Goal: Task Accomplishment & Management: Use online tool/utility

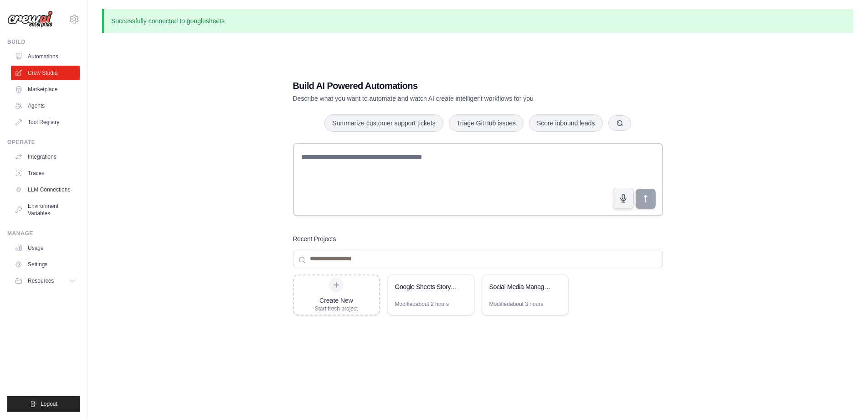
click at [699, 176] on div "Build AI Powered Automations Describe what you want to automate and watch AI cr…" at bounding box center [477, 249] width 751 height 419
click at [42, 150] on link "Integrations" at bounding box center [46, 156] width 69 height 15
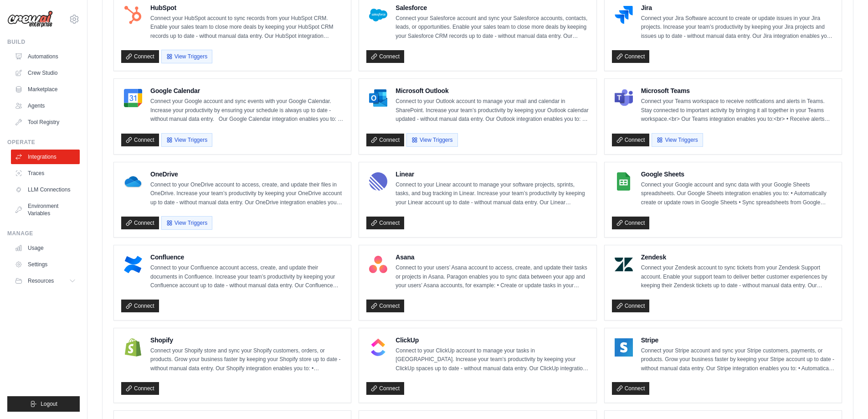
scroll to position [364, 0]
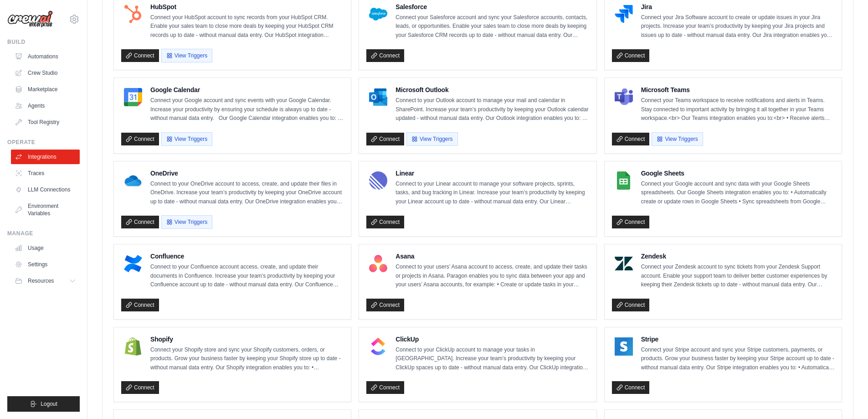
click at [627, 179] on img at bounding box center [624, 180] width 18 height 18
drag, startPoint x: 673, startPoint y: 173, endPoint x: 601, endPoint y: 180, distance: 72.4
click at [673, 173] on h4 "Google Sheets" at bounding box center [737, 173] width 193 height 9
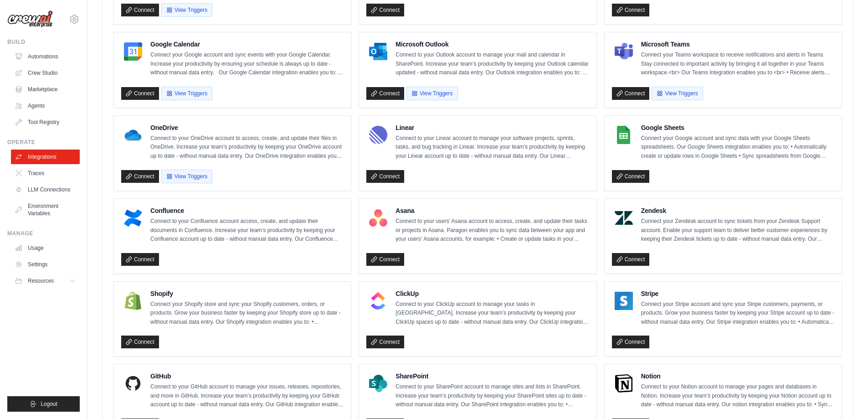
scroll to position [0, 0]
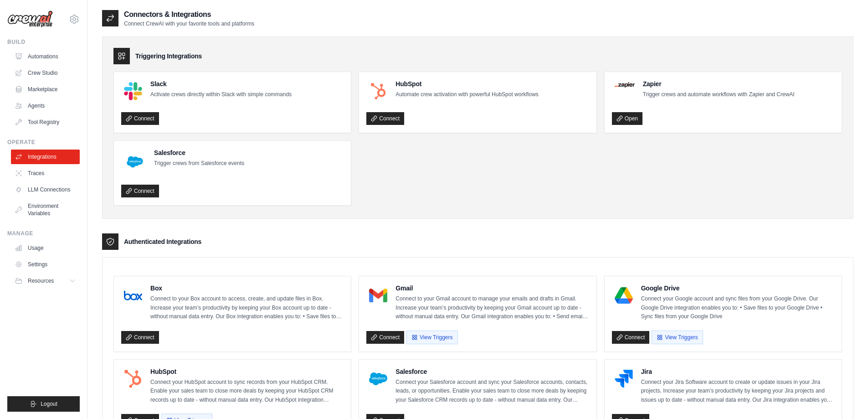
click at [172, 15] on h2 "Connectors & Integrations" at bounding box center [189, 14] width 130 height 11
click at [41, 88] on link "Marketplace" at bounding box center [46, 89] width 69 height 15
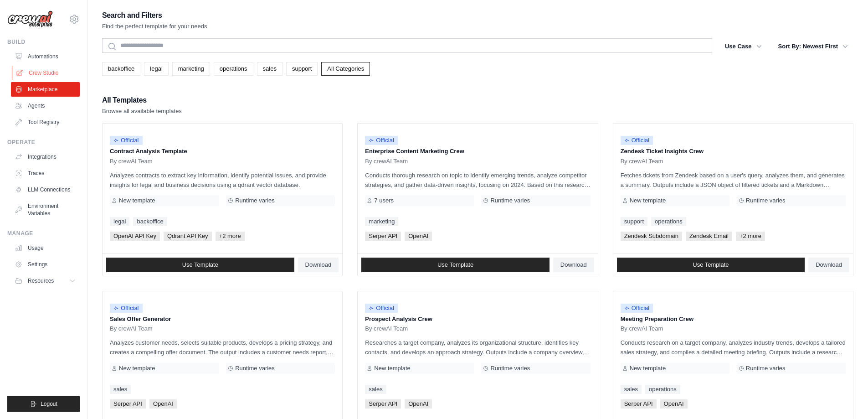
click at [39, 75] on link "Crew Studio" at bounding box center [46, 73] width 69 height 15
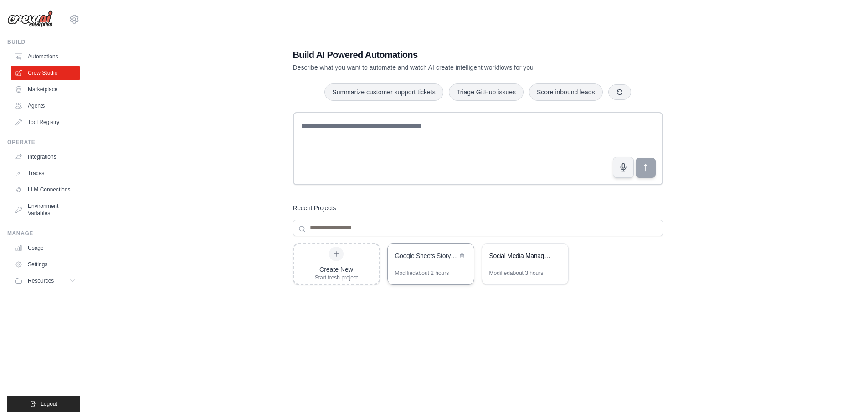
click at [430, 256] on div "Google Sheets Storyboard Script Generator" at bounding box center [426, 255] width 62 height 9
click at [42, 73] on link "Crew Studio" at bounding box center [46, 73] width 69 height 15
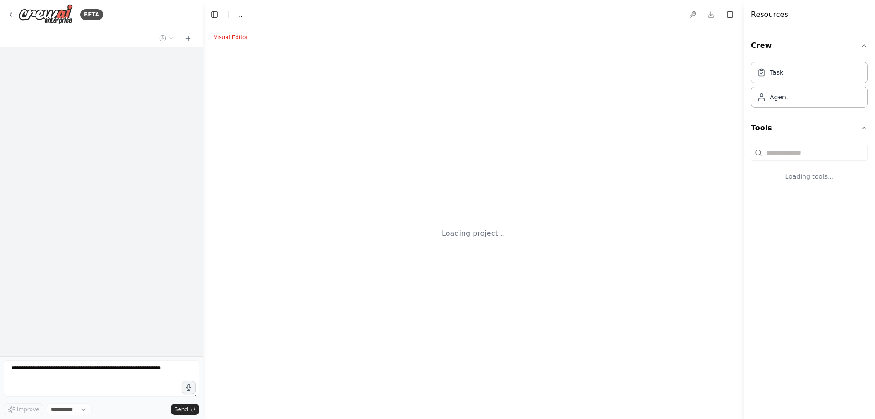
select select "****"
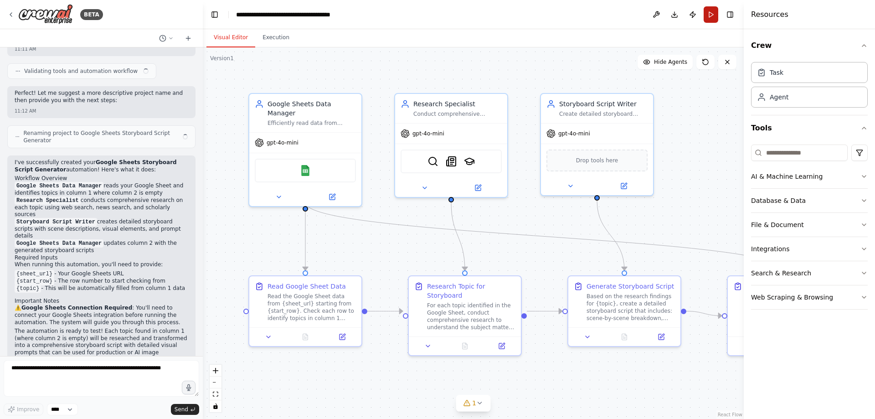
click at [712, 15] on button "Run" at bounding box center [710, 14] width 15 height 16
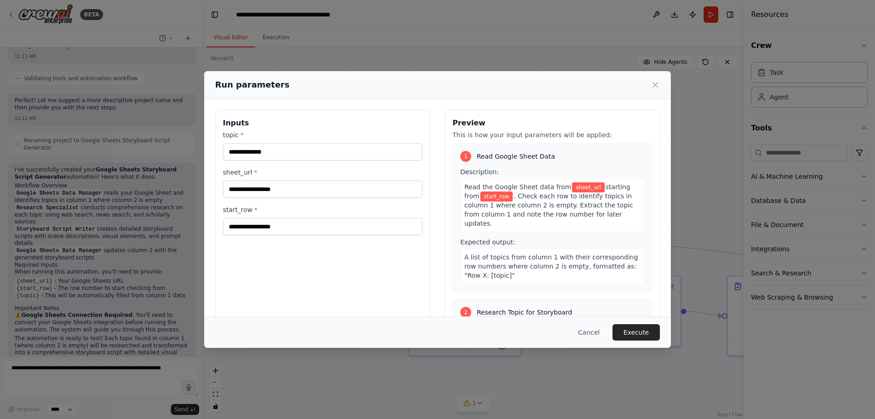
click at [275, 165] on div "topic * sheet_url * start_row *" at bounding box center [323, 182] width 200 height 105
click at [277, 153] on input "topic *" at bounding box center [323, 151] width 200 height 17
type input "*"
type input "**********"
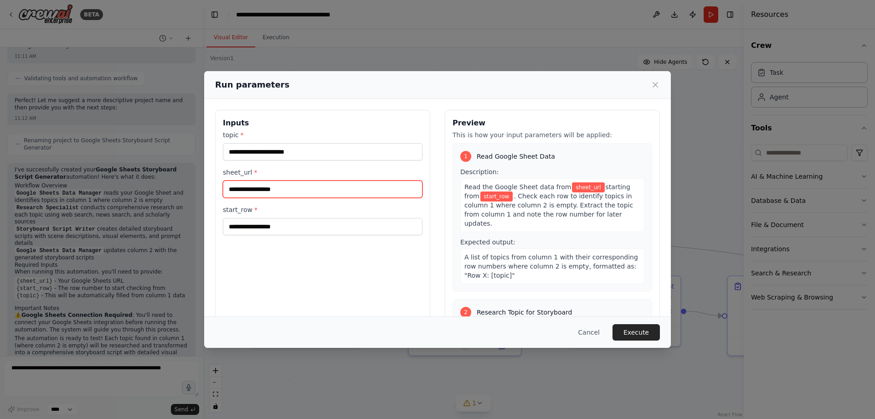
click at [275, 196] on input "sheet_url *" at bounding box center [323, 188] width 200 height 17
type input "***"
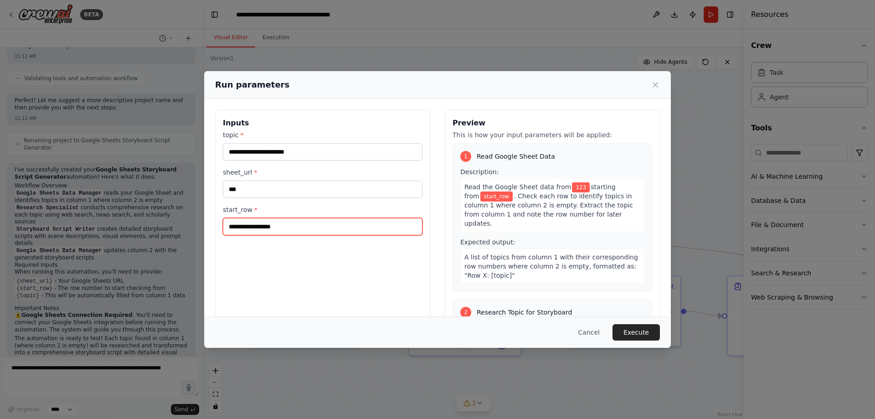
click at [264, 226] on input "start_row *" at bounding box center [323, 226] width 200 height 17
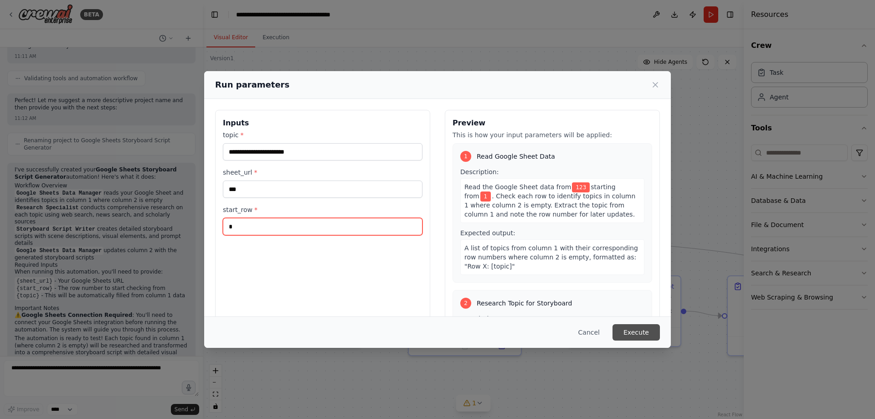
type input "*"
click at [641, 336] on button "Execute" at bounding box center [635, 332] width 47 height 16
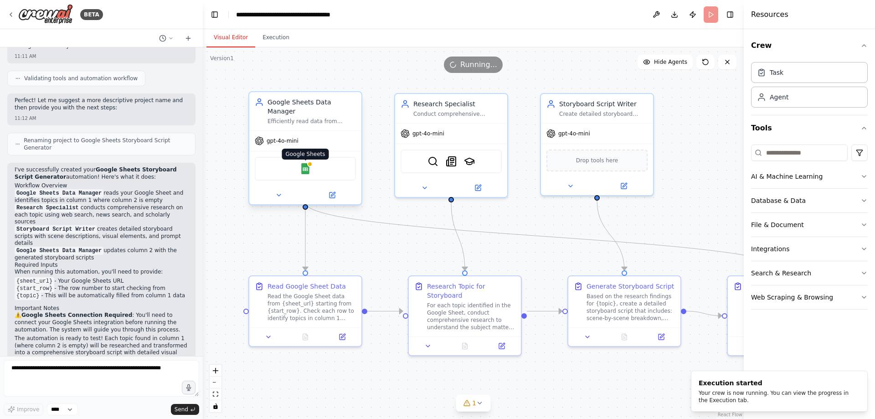
click at [306, 163] on img at bounding box center [305, 168] width 11 height 11
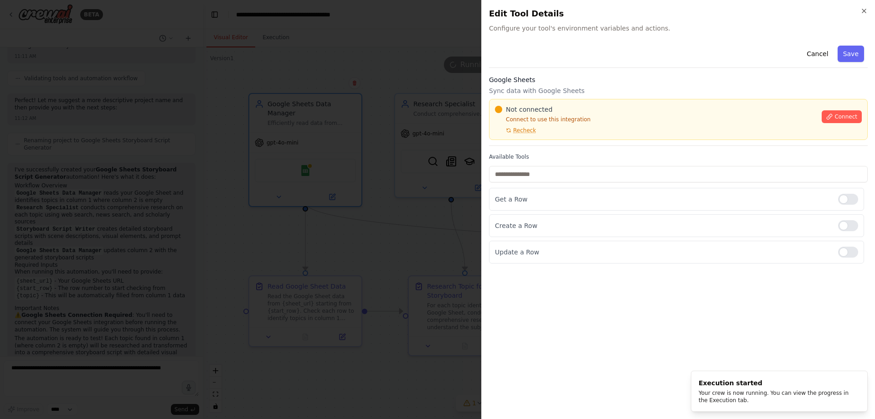
click at [713, 122] on p "Connect to use this integration" at bounding box center [655, 119] width 321 height 7
click at [844, 117] on span "Connect" at bounding box center [845, 116] width 23 height 7
click at [365, 173] on div at bounding box center [437, 209] width 875 height 419
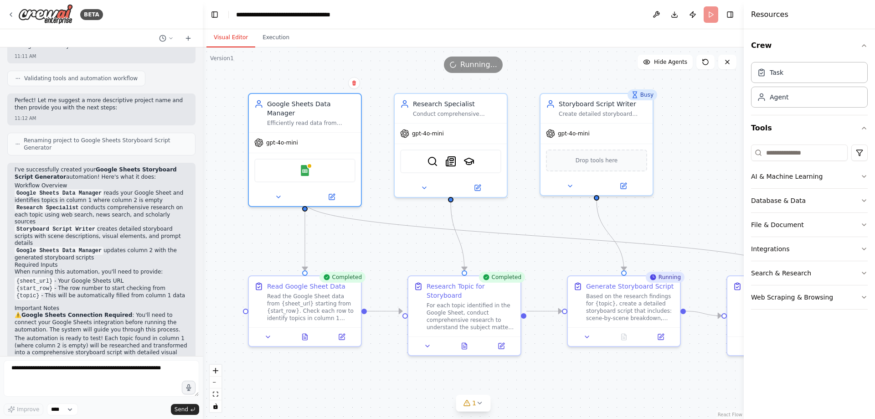
drag, startPoint x: 729, startPoint y: 389, endPoint x: 672, endPoint y: 379, distance: 57.5
click at [728, 390] on div ".deletable-edge-delete-btn { width: 20px; height: 20px; border: 0px solid #ffff…" at bounding box center [473, 232] width 541 height 371
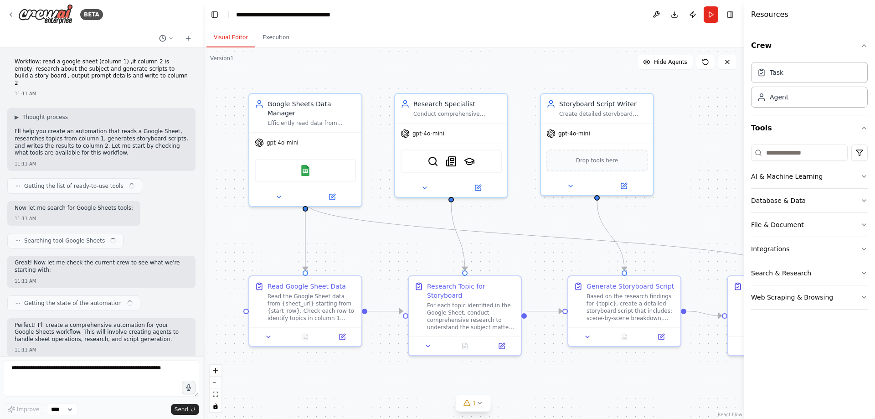
scroll to position [321, 0]
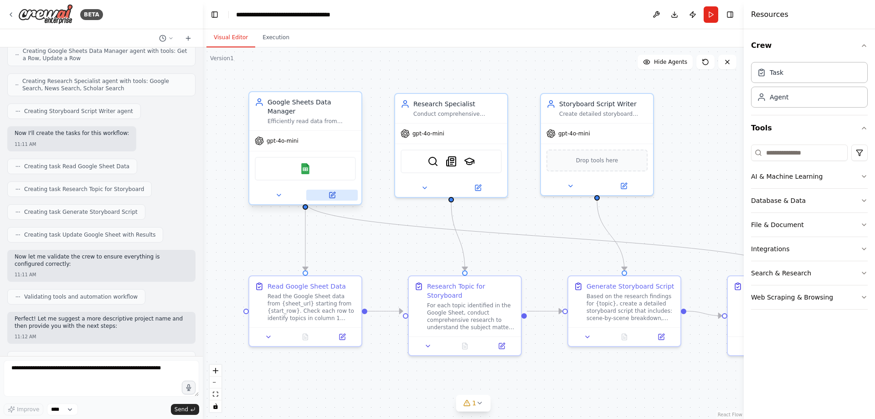
click at [336, 190] on button at bounding box center [331, 195] width 51 height 11
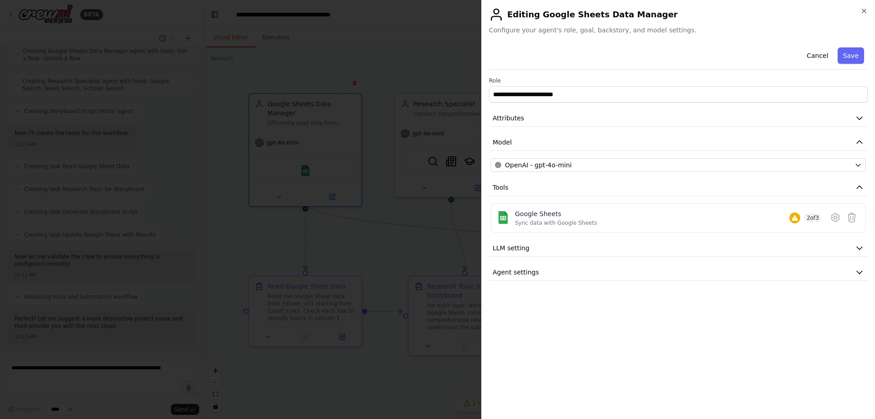
click at [585, 233] on div "**********" at bounding box center [678, 162] width 379 height 237
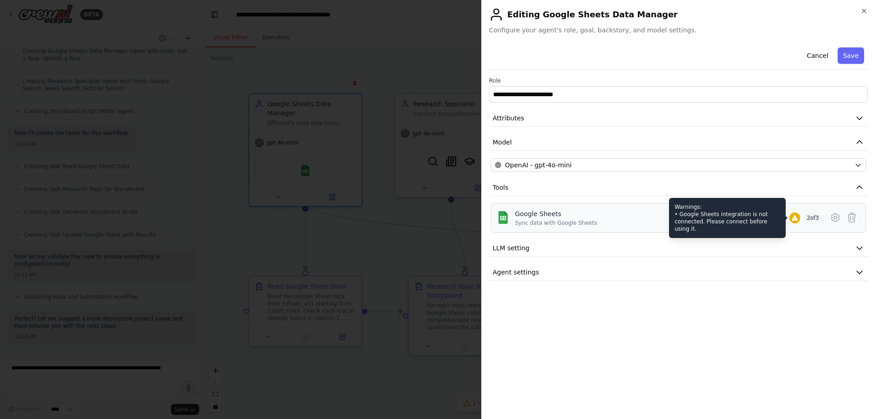
click at [791, 215] on icon at bounding box center [794, 217] width 7 height 7
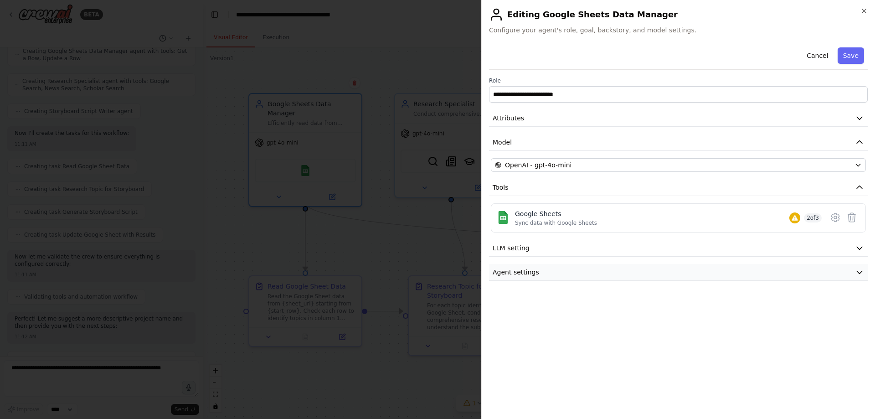
drag, startPoint x: 790, startPoint y: 267, endPoint x: 815, endPoint y: 233, distance: 41.6
click at [791, 265] on button "Agent settings" at bounding box center [678, 272] width 379 height 17
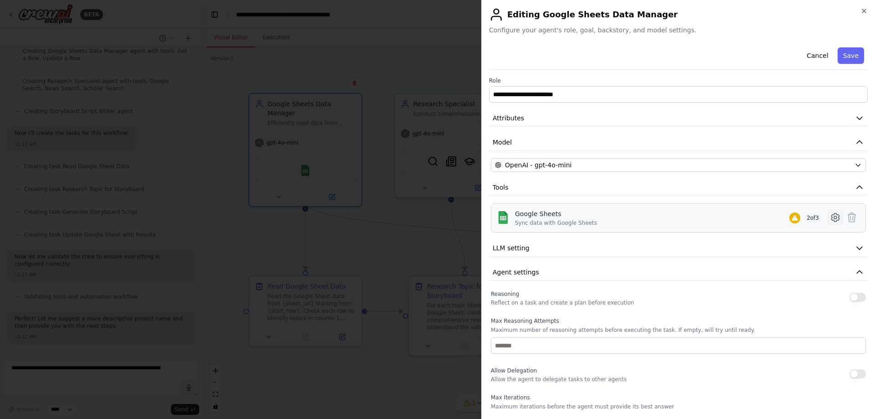
click at [831, 216] on icon at bounding box center [835, 217] width 8 height 8
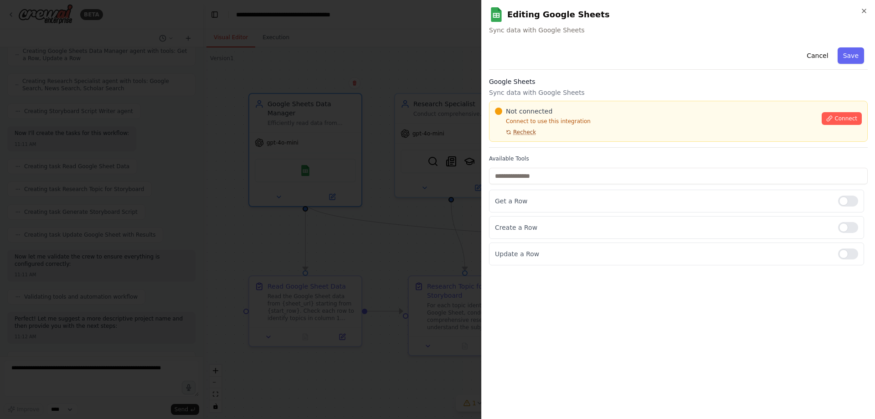
click at [520, 133] on span "Recheck" at bounding box center [524, 131] width 23 height 7
click at [505, 113] on div "Not connected" at bounding box center [655, 111] width 321 height 9
click at [513, 181] on input "text" at bounding box center [678, 176] width 379 height 16
click at [551, 199] on p "Get a Row" at bounding box center [663, 200] width 336 height 9
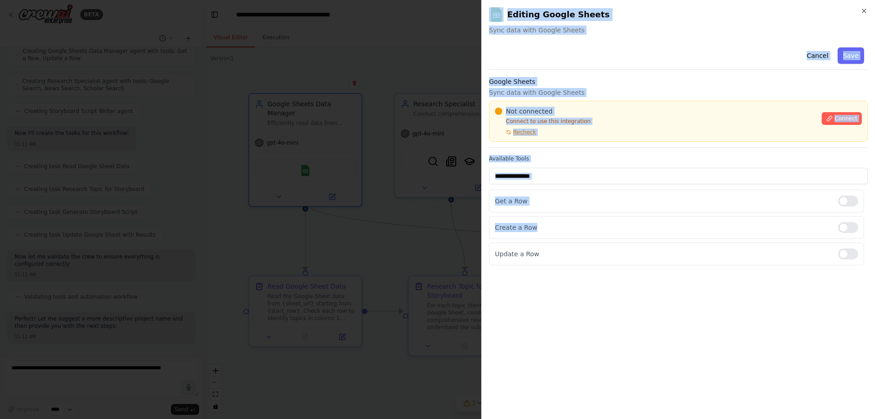
drag, startPoint x: 533, startPoint y: 228, endPoint x: 473, endPoint y: 222, distance: 60.4
click at [473, 222] on body "BETA Workflow: read a google sheet (column 1) ,if column 2 is empty, research a…" at bounding box center [437, 209] width 875 height 419
click at [623, 62] on div "Cancel Save" at bounding box center [678, 57] width 379 height 26
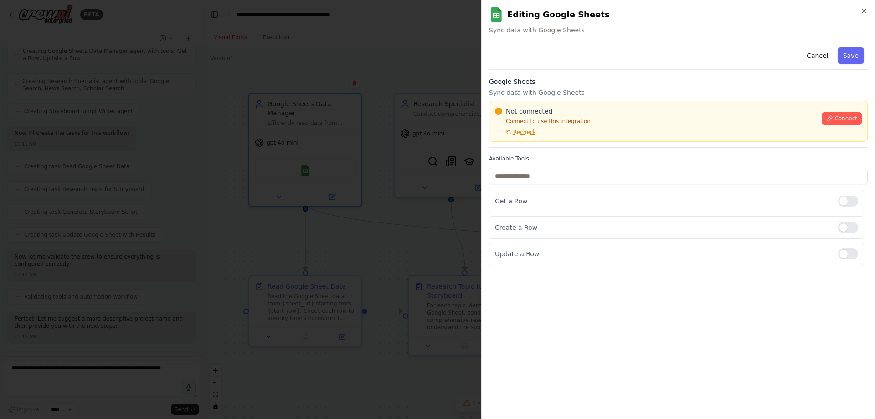
click at [514, 54] on div "Cancel Save" at bounding box center [678, 57] width 379 height 26
click at [524, 97] on div "Google Sheets Sync data with Google Sheets Not connected Connect to use this in…" at bounding box center [678, 112] width 379 height 71
click at [495, 81] on h3 "Google Sheets" at bounding box center [678, 81] width 379 height 9
click at [510, 120] on p "Connect to use this integration" at bounding box center [655, 121] width 321 height 7
drag, startPoint x: 527, startPoint y: 120, endPoint x: 628, endPoint y: 122, distance: 101.2
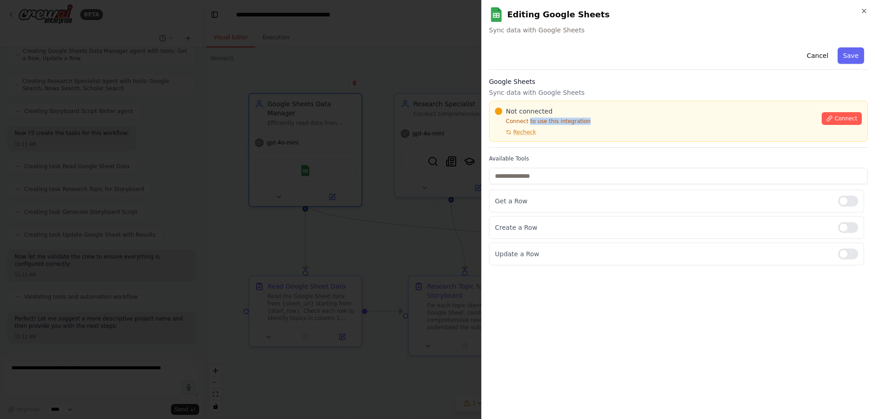
click at [624, 122] on p "Connect to use this integration" at bounding box center [655, 121] width 321 height 7
click at [866, 6] on div "**********" at bounding box center [678, 209] width 394 height 419
click at [867, 9] on div "**********" at bounding box center [678, 209] width 394 height 419
click at [864, 11] on icon "button" at bounding box center [864, 11] width 4 height 4
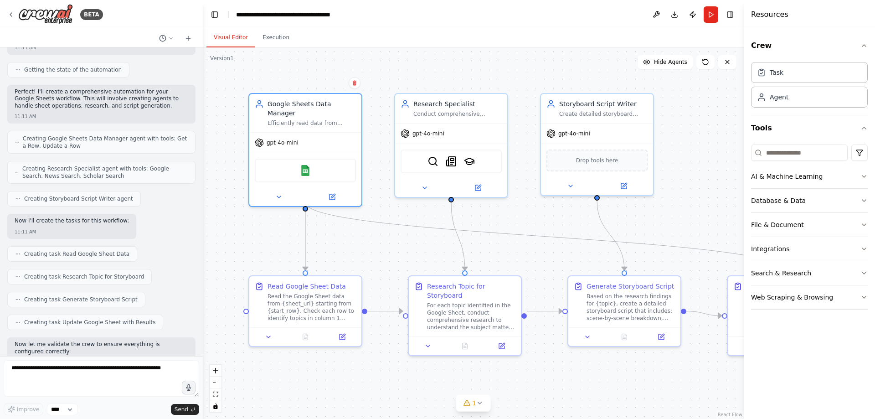
scroll to position [230, 0]
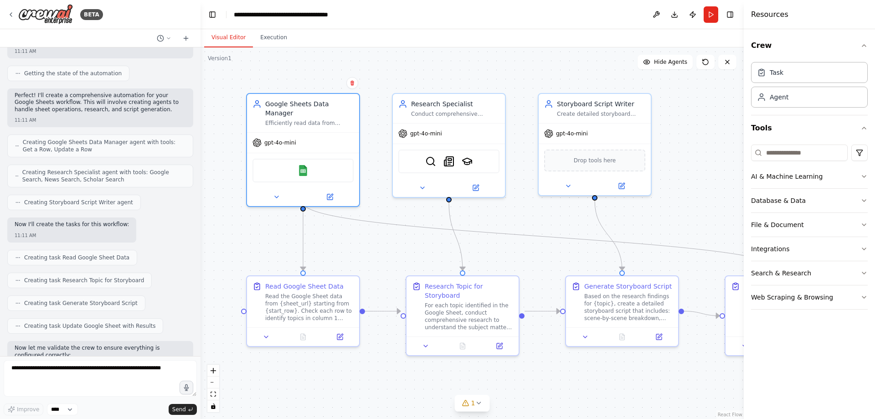
drag, startPoint x: 200, startPoint y: 194, endPoint x: 200, endPoint y: 64, distance: 129.8
click at [200, 64] on div "BETA Workflow: read a google sheet (column 1) ,if column 2 is empty, research a…" at bounding box center [437, 209] width 875 height 419
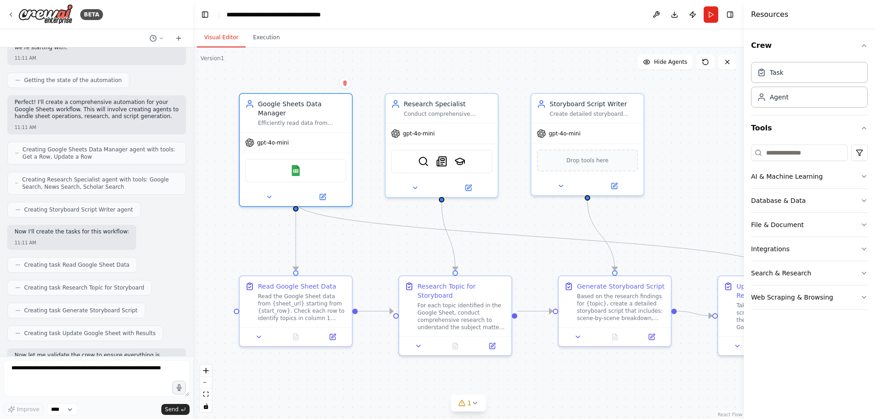
drag, startPoint x: 197, startPoint y: 174, endPoint x: 193, endPoint y: 104, distance: 70.3
click at [193, 104] on div "BETA Workflow: read a google sheet (column 1) ,if column 2 is empty, research a…" at bounding box center [437, 209] width 875 height 419
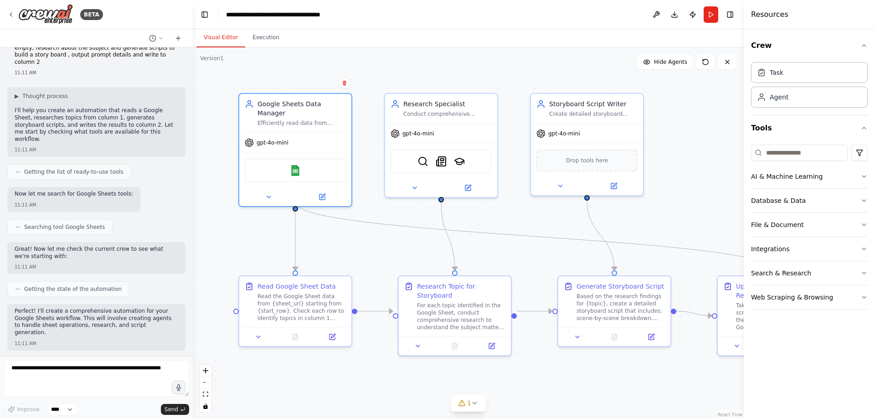
scroll to position [0, 0]
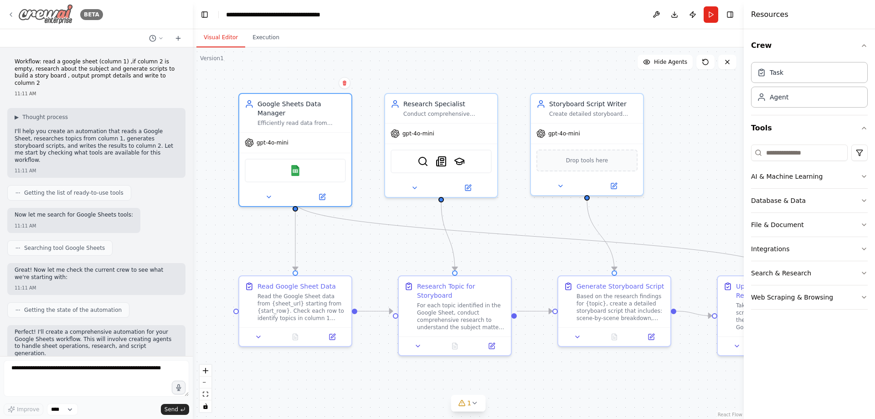
click at [11, 13] on icon at bounding box center [10, 14] width 7 height 7
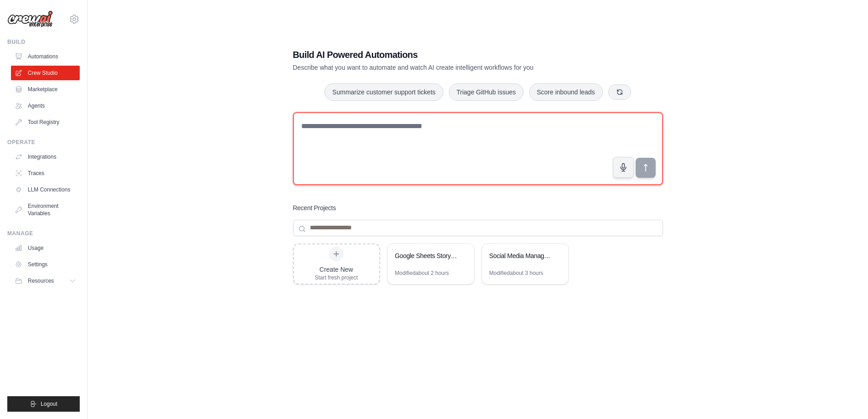
click at [374, 131] on textarea at bounding box center [478, 148] width 370 height 73
click at [445, 163] on textarea at bounding box center [478, 148] width 370 height 73
type textarea "*"
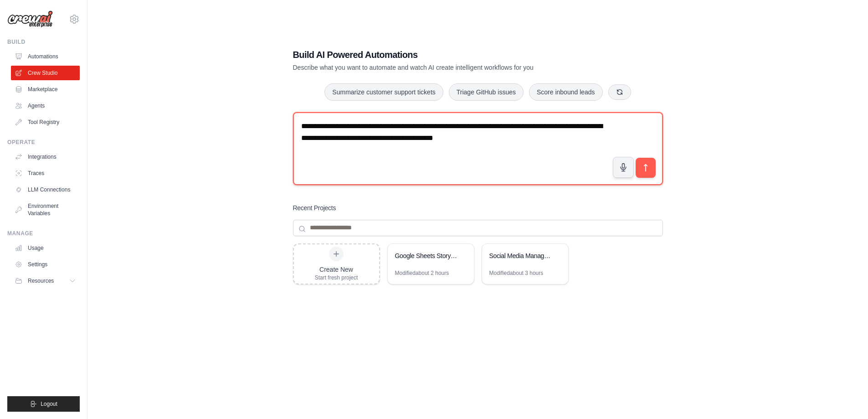
click at [497, 127] on textarea "**********" at bounding box center [478, 148] width 370 height 73
click at [582, 140] on textarea "**********" at bounding box center [478, 148] width 370 height 73
click at [437, 155] on textarea "**********" at bounding box center [478, 148] width 370 height 73
type textarea "**********"
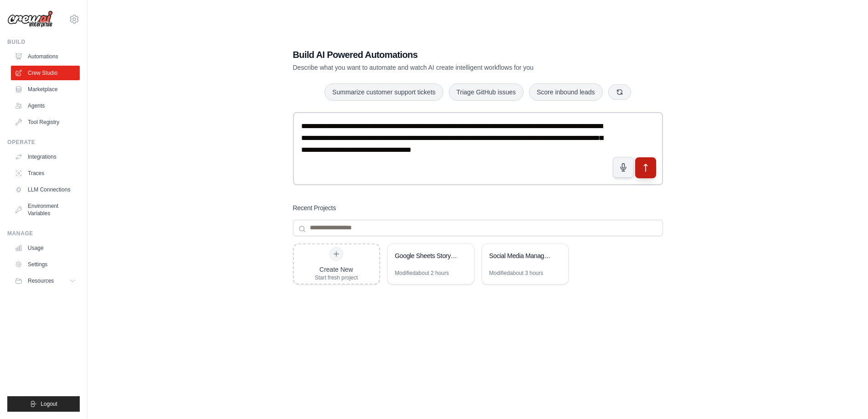
click at [649, 171] on icon "submit" at bounding box center [646, 168] width 10 height 10
click at [37, 123] on link "Tool Registry" at bounding box center [46, 122] width 69 height 15
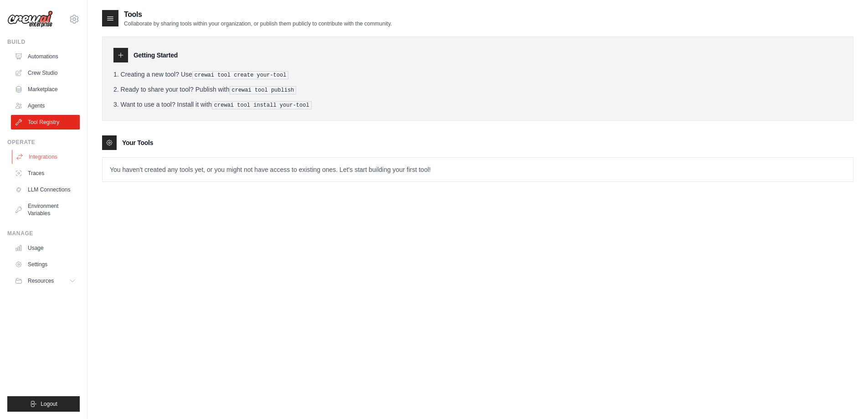
click at [40, 156] on link "Integrations" at bounding box center [46, 156] width 69 height 15
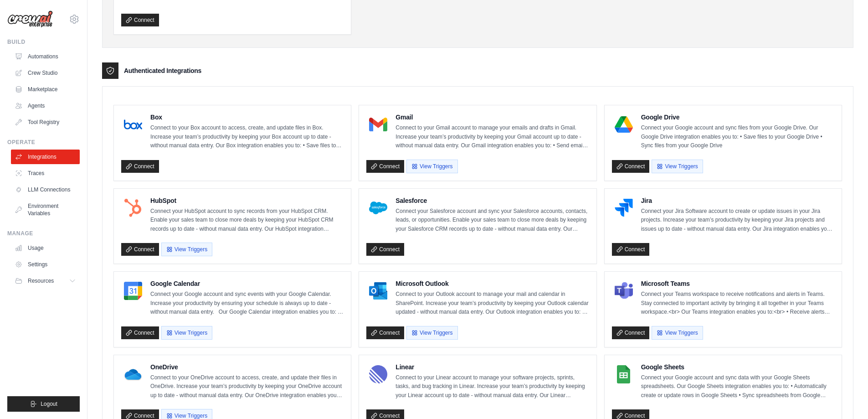
scroll to position [182, 0]
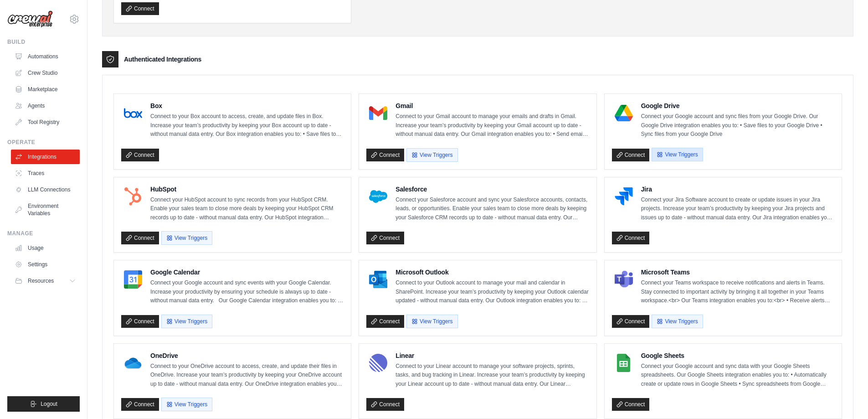
click at [669, 155] on button "View Triggers" at bounding box center [676, 155] width 51 height 14
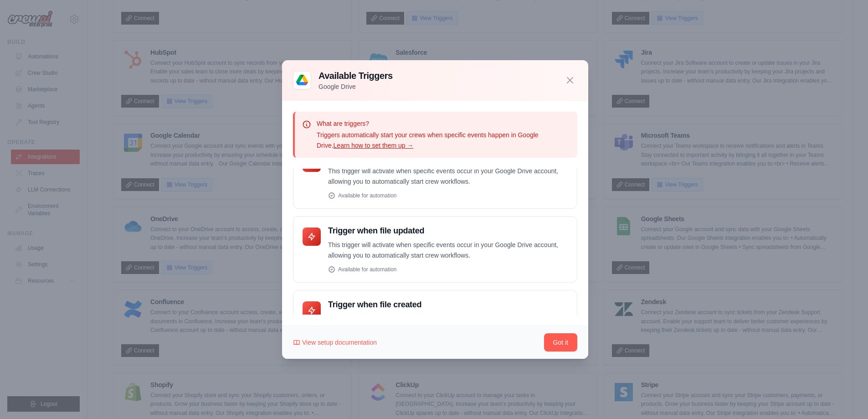
scroll to position [0, 0]
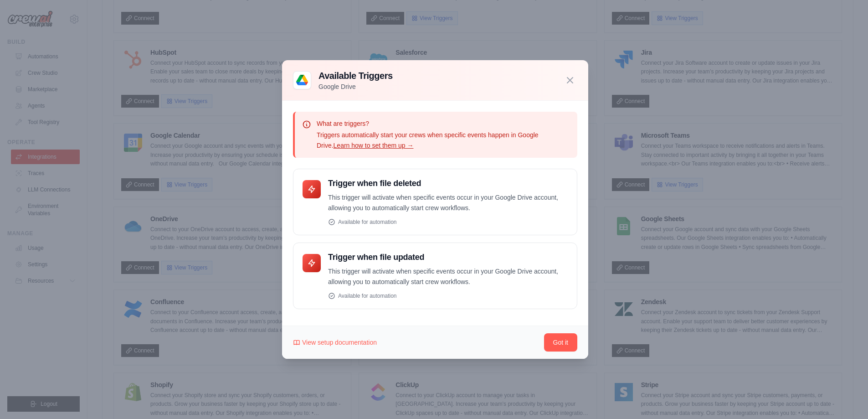
click at [361, 103] on div "What are triggers? Triggers automatically start your crews when specific events…" at bounding box center [435, 213] width 306 height 225
drag, startPoint x: 326, startPoint y: 120, endPoint x: 397, endPoint y: 144, distance: 75.2
click at [390, 143] on div "What are triggers? Triggers automatically start your crews when specific events…" at bounding box center [435, 135] width 284 height 46
click at [453, 150] on p "Triggers automatically start your crews when specific events happen in Google D…" at bounding box center [443, 140] width 253 height 21
click at [571, 81] on icon "button" at bounding box center [569, 79] width 5 height 5
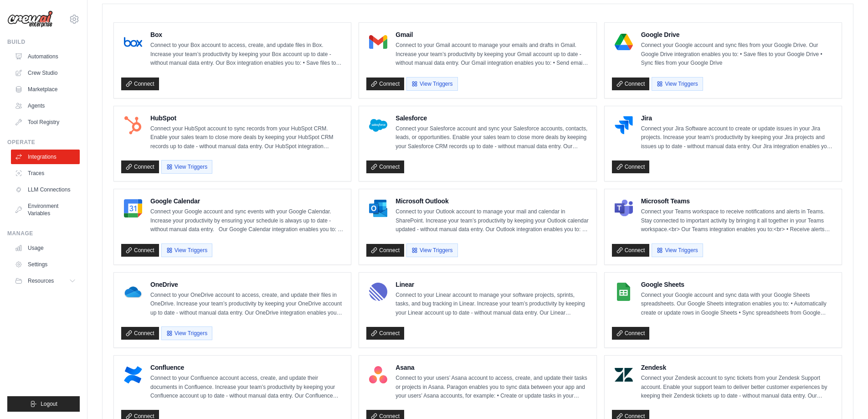
scroll to position [182, 0]
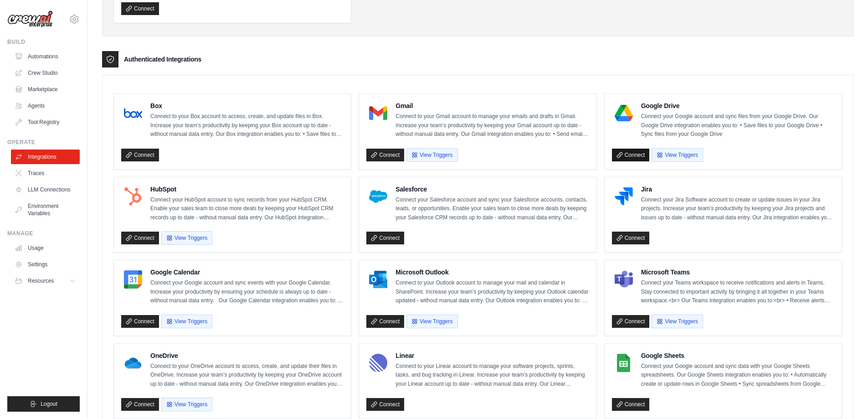
click at [634, 151] on link "Connect" at bounding box center [631, 155] width 38 height 13
click at [42, 262] on link "Settings" at bounding box center [46, 264] width 69 height 15
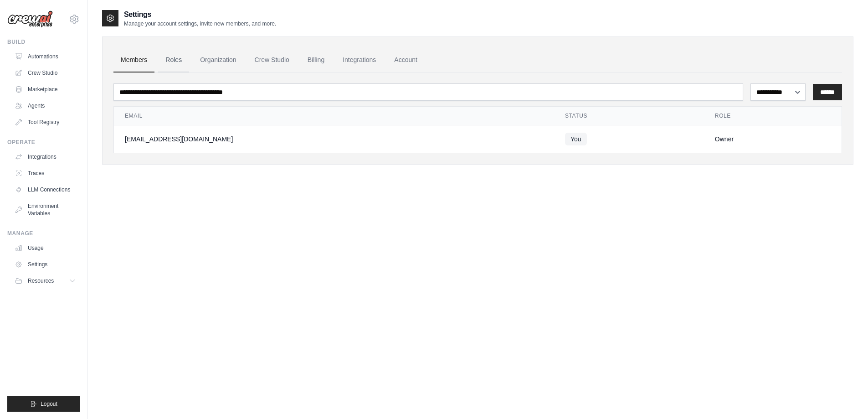
click at [174, 59] on link "Roles" at bounding box center [173, 60] width 31 height 25
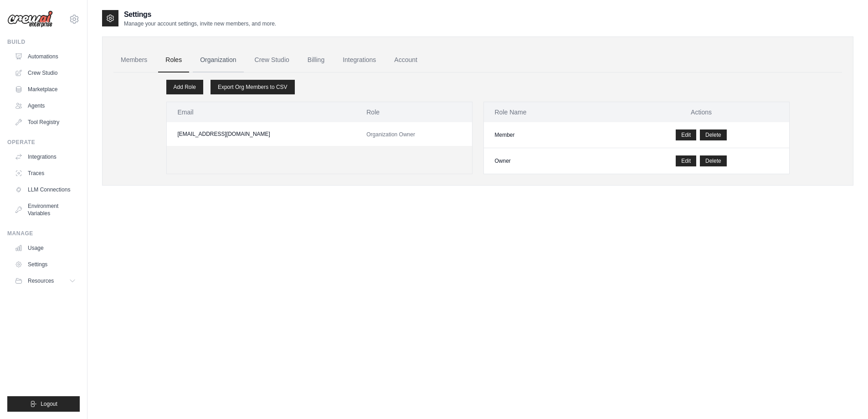
click at [216, 59] on link "Organization" at bounding box center [218, 60] width 51 height 25
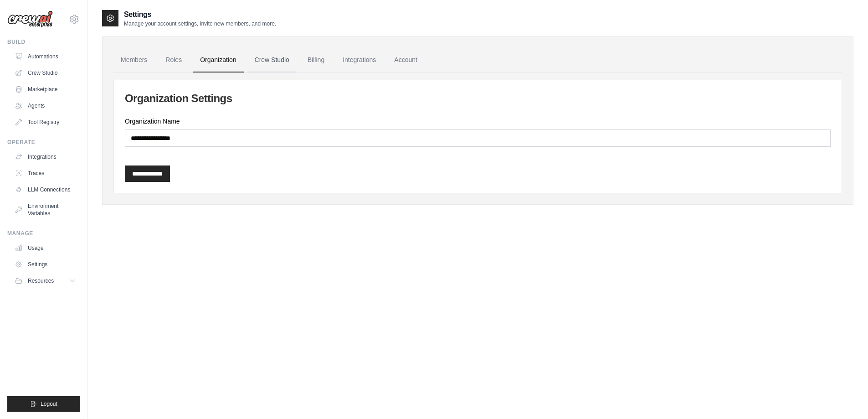
click at [272, 60] on link "Crew Studio" at bounding box center [271, 60] width 49 height 25
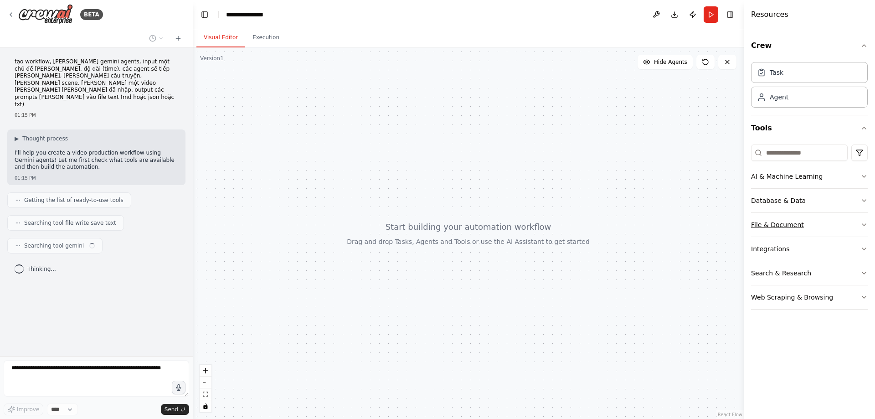
click at [864, 221] on button "File & Document" at bounding box center [809, 225] width 117 height 24
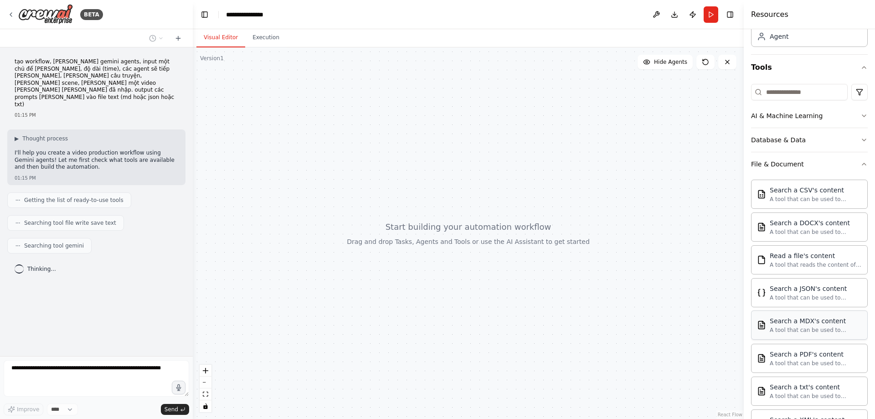
scroll to position [137, 0]
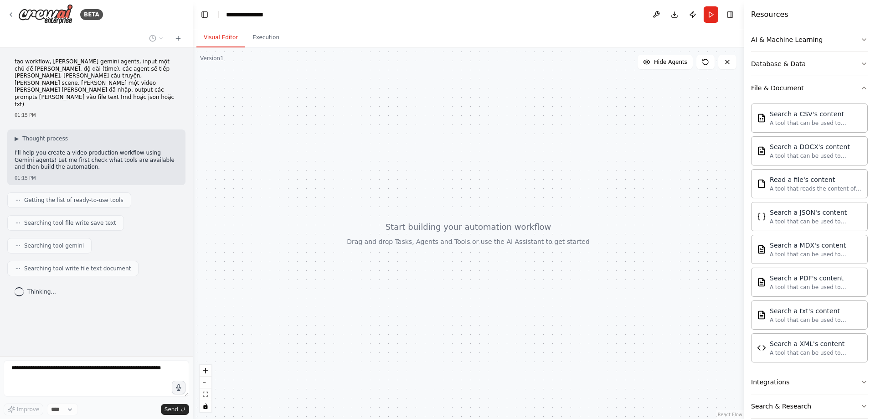
click at [857, 92] on button "File & Document" at bounding box center [809, 88] width 117 height 24
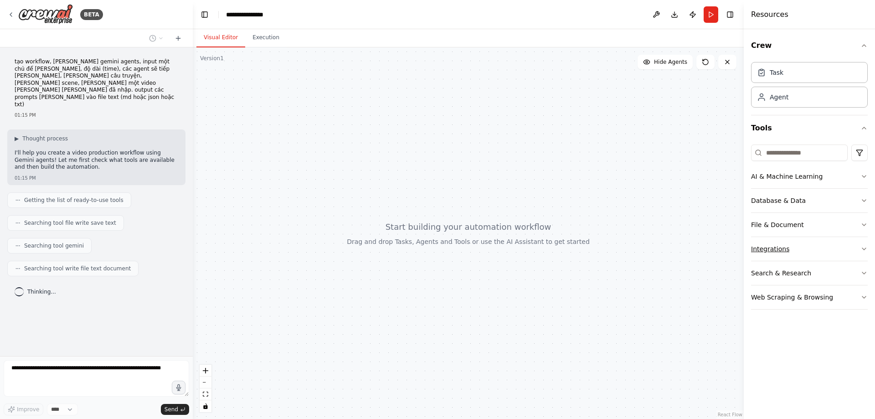
click at [861, 247] on icon "button" at bounding box center [863, 248] width 7 height 7
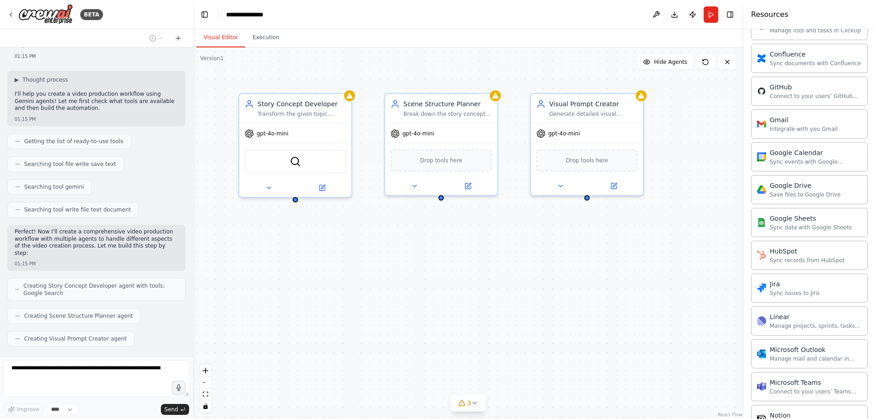
scroll to position [89, 0]
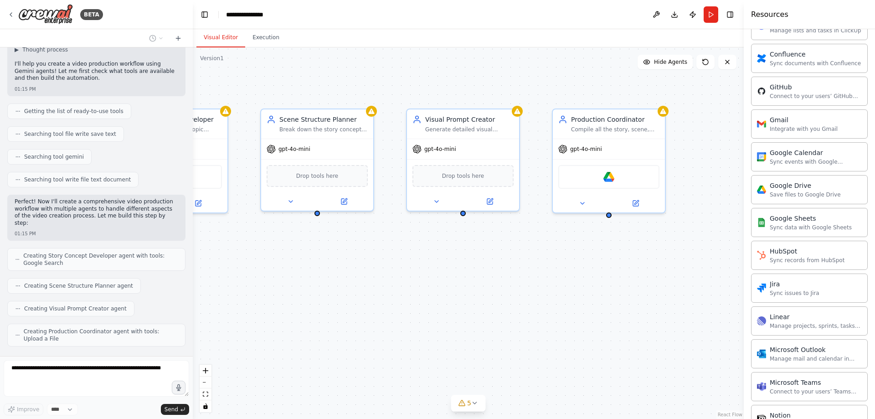
drag, startPoint x: 616, startPoint y: 288, endPoint x: 492, endPoint y: 303, distance: 124.9
click at [492, 303] on div "Story Concept Developer Transform the given topic {topic} into a compelling sto…" at bounding box center [468, 232] width 551 height 371
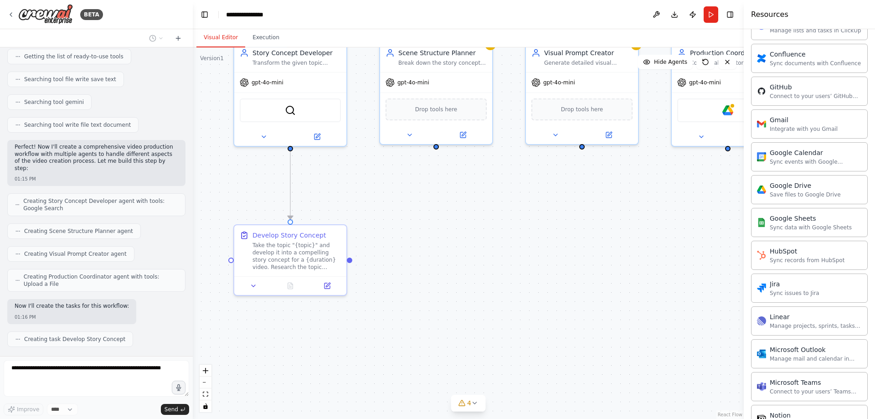
drag, startPoint x: 547, startPoint y: 286, endPoint x: 622, endPoint y: 246, distance: 85.4
click at [622, 246] on div ".deletable-edge-delete-btn { width: 20px; height: 20px; border: 0px solid #ffff…" at bounding box center [468, 232] width 551 height 371
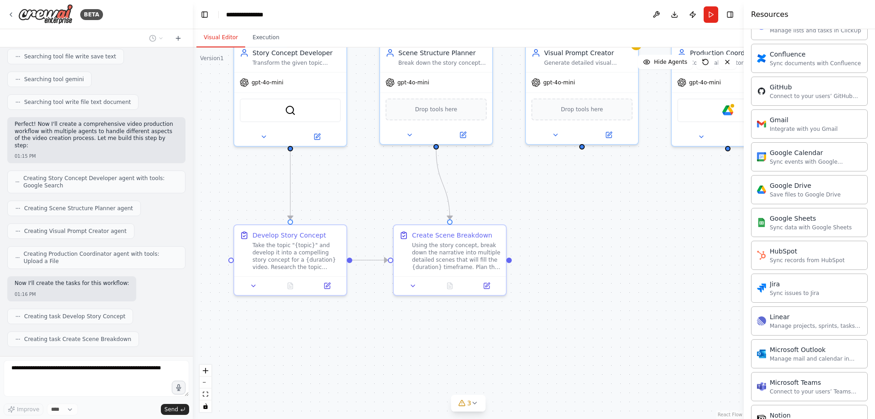
scroll to position [189, 0]
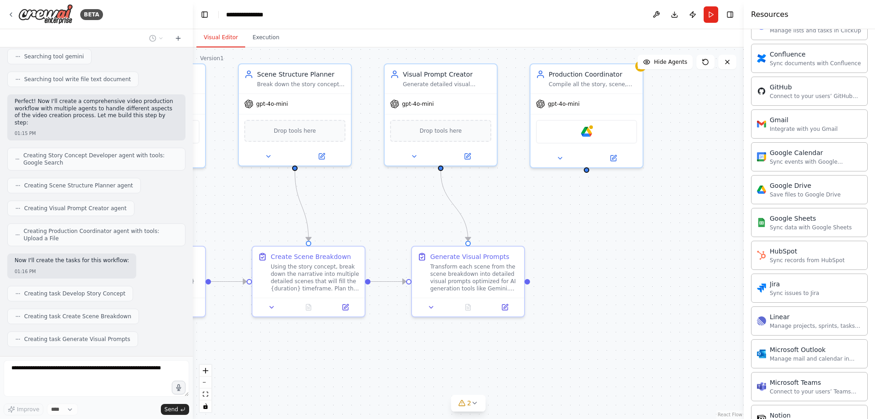
drag, startPoint x: 656, startPoint y: 174, endPoint x: 536, endPoint y: 198, distance: 123.1
click at [536, 195] on div ".deletable-edge-delete-btn { width: 20px; height: 20px; border: 0px solid #ffff…" at bounding box center [468, 232] width 551 height 371
drag, startPoint x: 634, startPoint y: 334, endPoint x: 622, endPoint y: 231, distance: 104.1
click at [622, 232] on div ".deletable-edge-delete-btn { width: 20px; height: 20px; border: 0px solid #ffff…" at bounding box center [468, 232] width 551 height 371
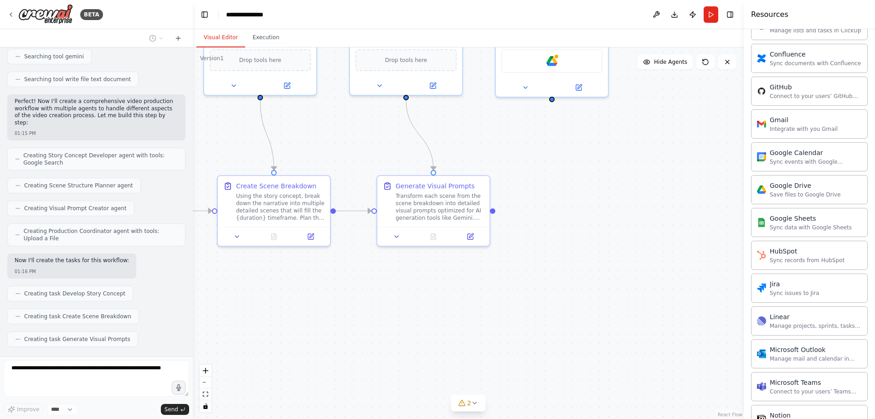
drag, startPoint x: 601, startPoint y: 254, endPoint x: 584, endPoint y: 297, distance: 46.2
click at [585, 294] on div ".deletable-edge-delete-btn { width: 20px; height: 20px; border: 0px solid #ffff…" at bounding box center [468, 232] width 551 height 371
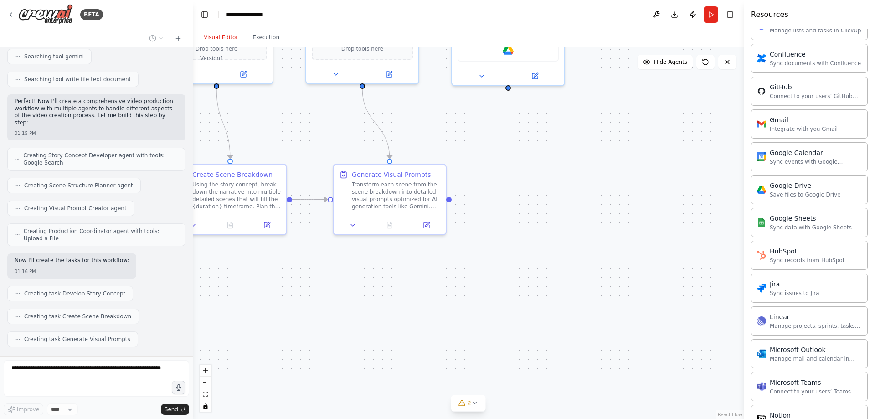
drag, startPoint x: 596, startPoint y: 277, endPoint x: 576, endPoint y: 231, distance: 50.2
click at [576, 235] on div ".deletable-edge-delete-btn { width: 20px; height: 20px; border: 0px solid #ffff…" at bounding box center [468, 232] width 551 height 371
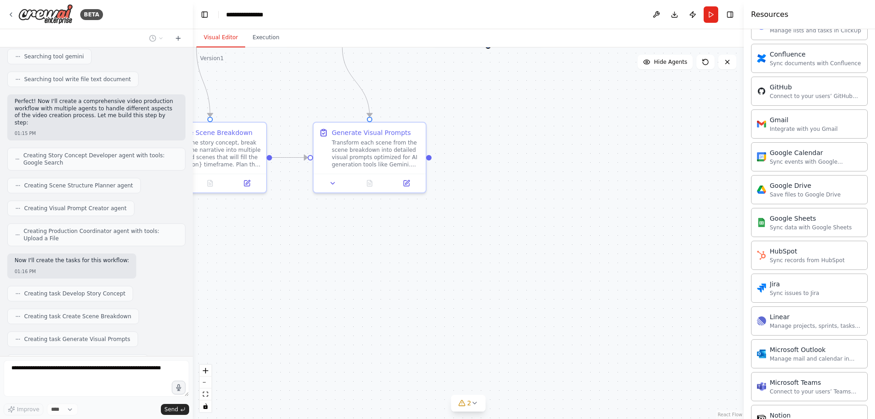
scroll to position [212, 0]
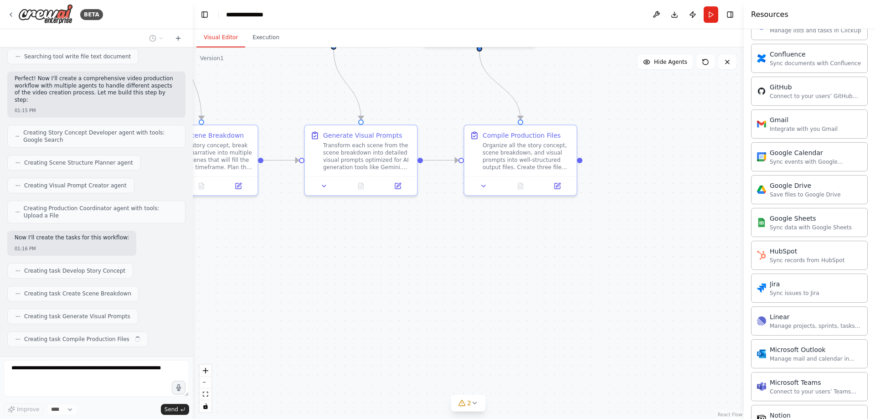
drag, startPoint x: 575, startPoint y: 221, endPoint x: 534, endPoint y: 249, distance: 49.4
click at [534, 242] on div ".deletable-edge-delete-btn { width: 20px; height: 20px; border: 0px solid #ffff…" at bounding box center [468, 232] width 551 height 371
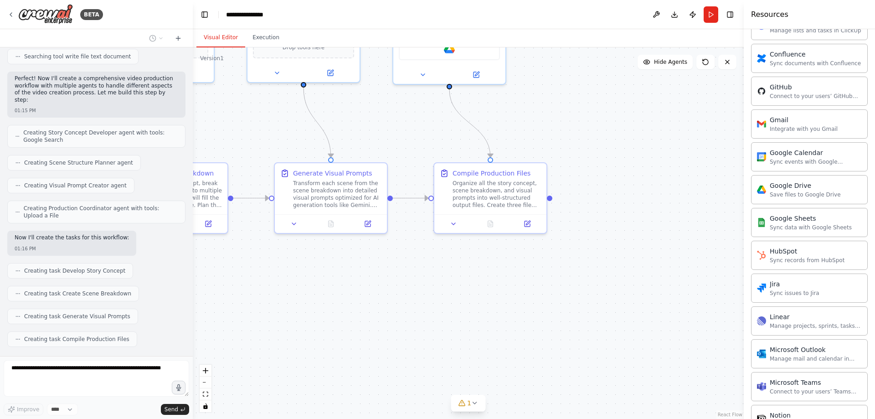
drag, startPoint x: 560, startPoint y: 320, endPoint x: 567, endPoint y: 335, distance: 15.9
click at [567, 333] on div ".deletable-edge-delete-btn { width: 20px; height: 20px; border: 0px solid #ffff…" at bounding box center [468, 232] width 551 height 371
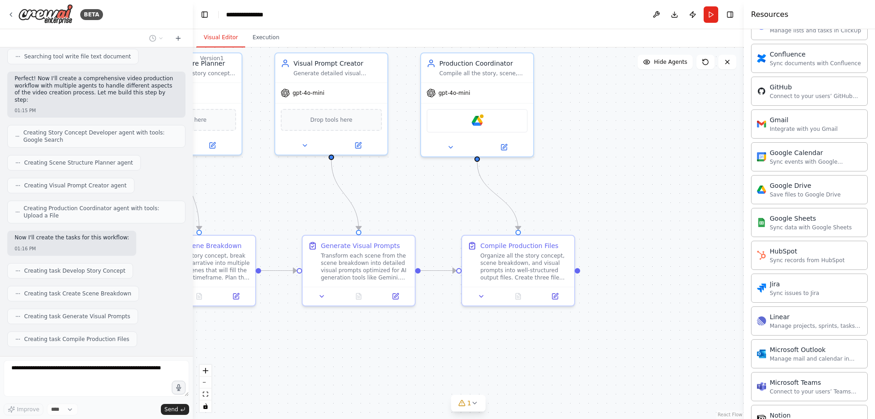
drag, startPoint x: 607, startPoint y: 304, endPoint x: 618, endPoint y: 332, distance: 29.7
click at [615, 328] on div ".deletable-edge-delete-btn { width: 20px; height: 20px; border: 0px solid #ffff…" at bounding box center [468, 232] width 551 height 371
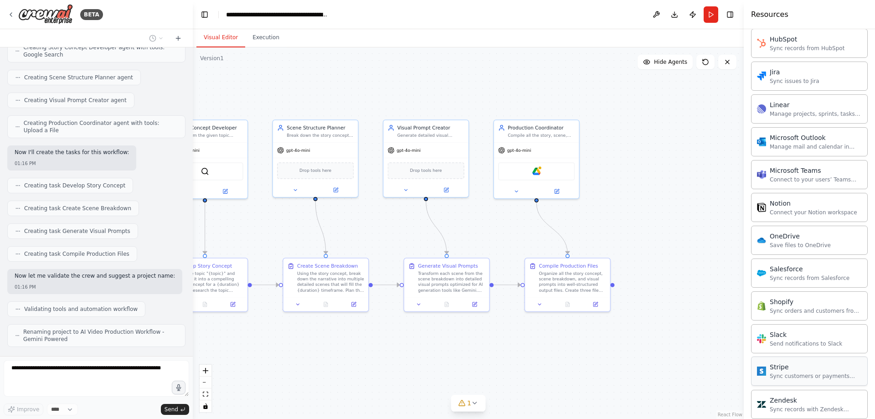
scroll to position [547, 0]
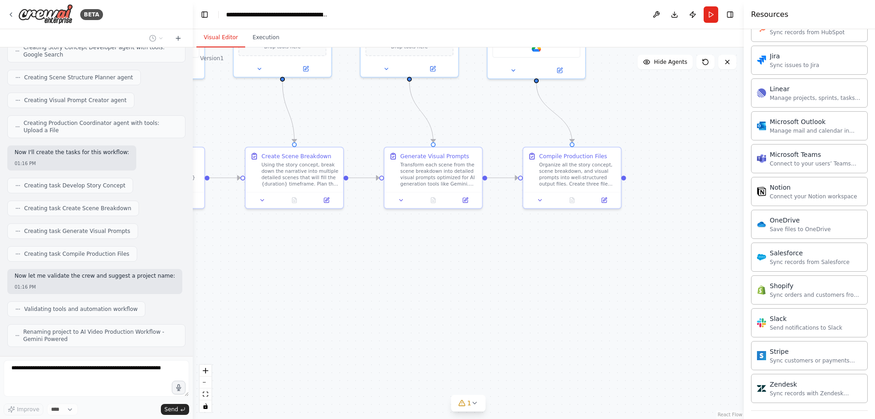
drag, startPoint x: 697, startPoint y: 317, endPoint x: 739, endPoint y: 250, distance: 79.0
click at [744, 246] on div "BETA tạo workflow, dùng gemini agents, input một chủ để duy nhất, độ dài (time)…" at bounding box center [437, 209] width 875 height 419
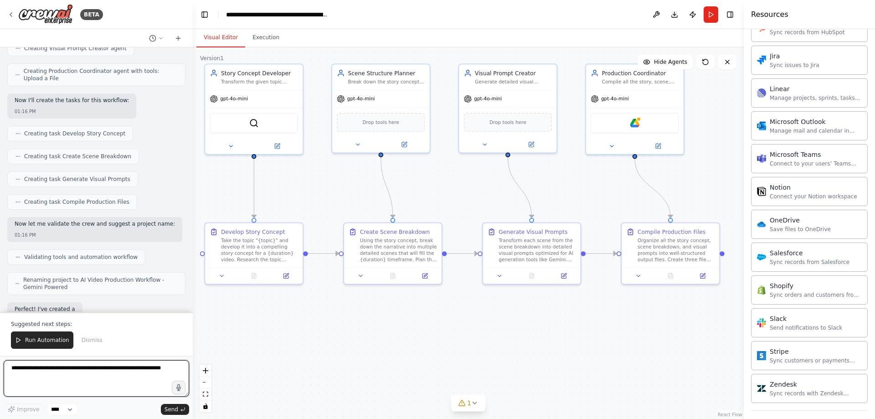
drag, startPoint x: 600, startPoint y: 338, endPoint x: 644, endPoint y: 403, distance: 78.5
click at [644, 403] on div ".deletable-edge-delete-btn { width: 20px; height: 20px; border: 0px solid #ffff…" at bounding box center [468, 232] width 551 height 371
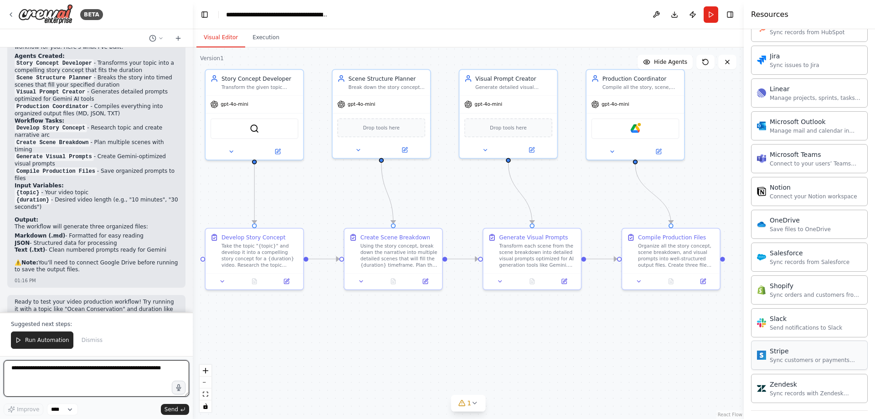
scroll to position [625, 0]
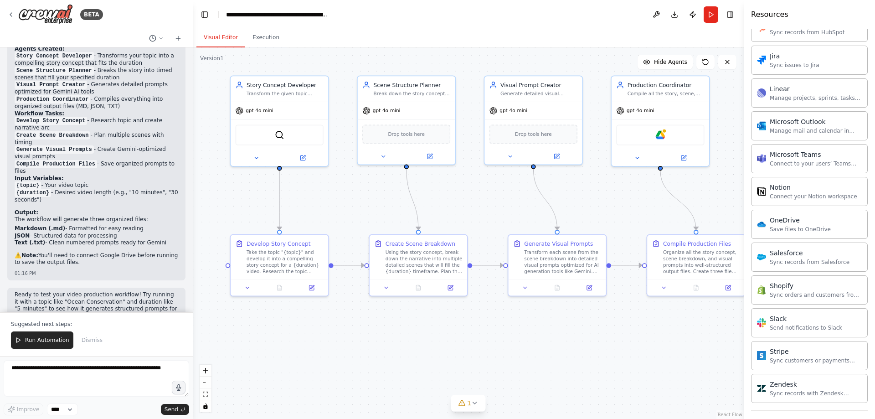
drag, startPoint x: 413, startPoint y: 355, endPoint x: 435, endPoint y: 361, distance: 22.7
click at [435, 361] on div ".deletable-edge-delete-btn { width: 20px; height: 20px; border: 0px solid #ffff…" at bounding box center [468, 232] width 551 height 371
click at [70, 371] on textarea at bounding box center [96, 378] width 185 height 36
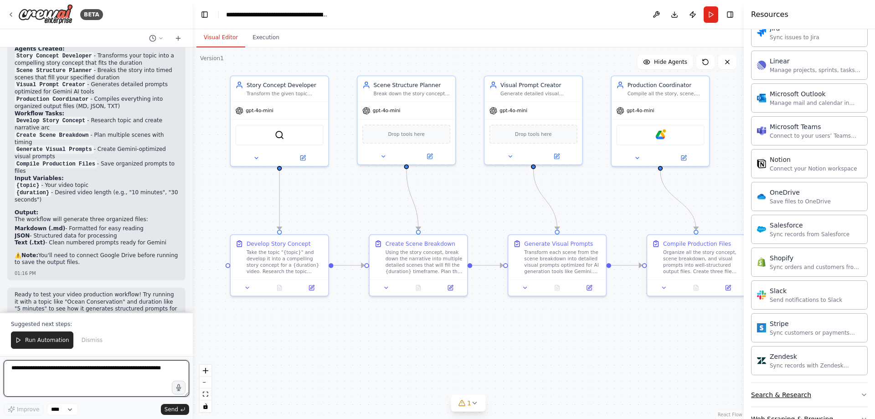
scroll to position [601, 0]
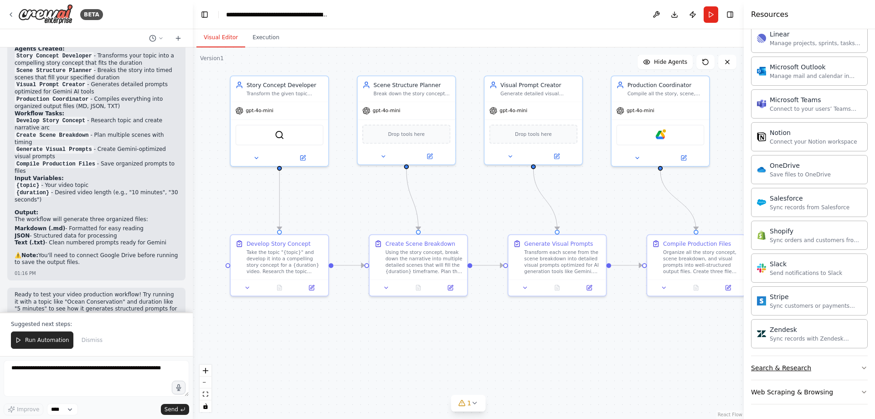
click at [857, 364] on button "Search & Research" at bounding box center [809, 368] width 117 height 24
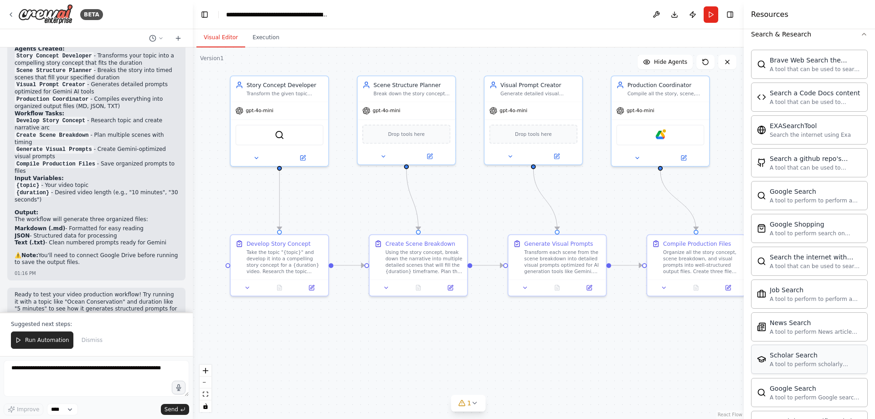
scroll to position [951, 0]
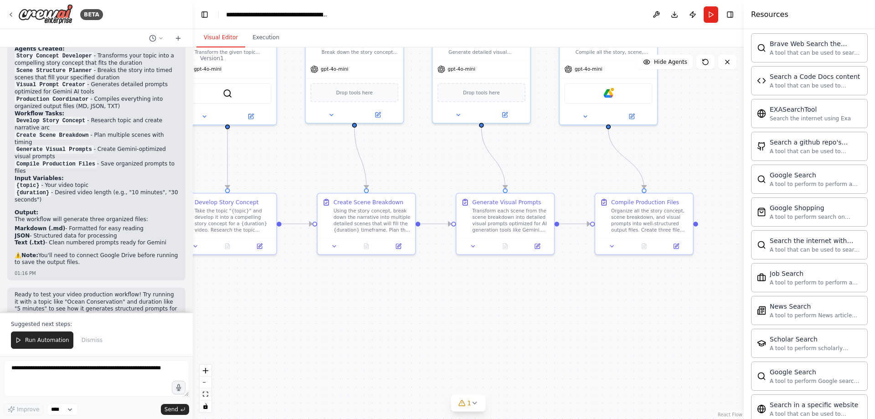
drag, startPoint x: 607, startPoint y: 352, endPoint x: 556, endPoint y: 311, distance: 65.7
click at [556, 311] on div ".deletable-edge-delete-btn { width: 20px; height: 20px; border: 0px solid #ffff…" at bounding box center [468, 232] width 551 height 371
click at [554, 350] on div ".deletable-edge-delete-btn { width: 20px; height: 20px; border: 0px solid #ffff…" at bounding box center [468, 232] width 551 height 371
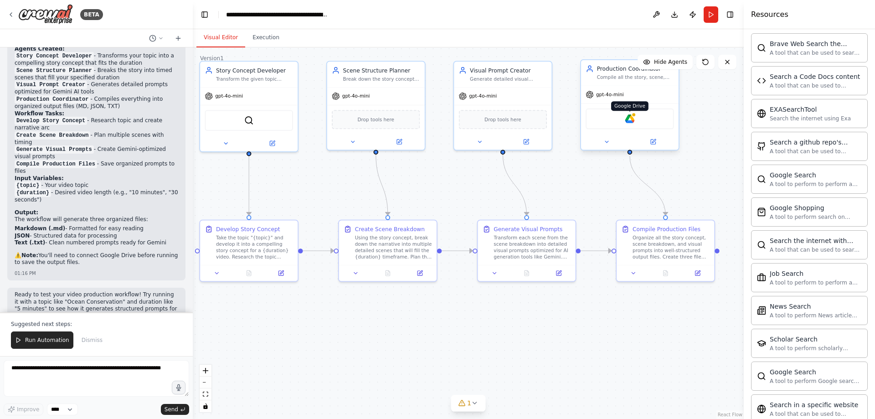
click at [634, 123] on img at bounding box center [630, 119] width 10 height 10
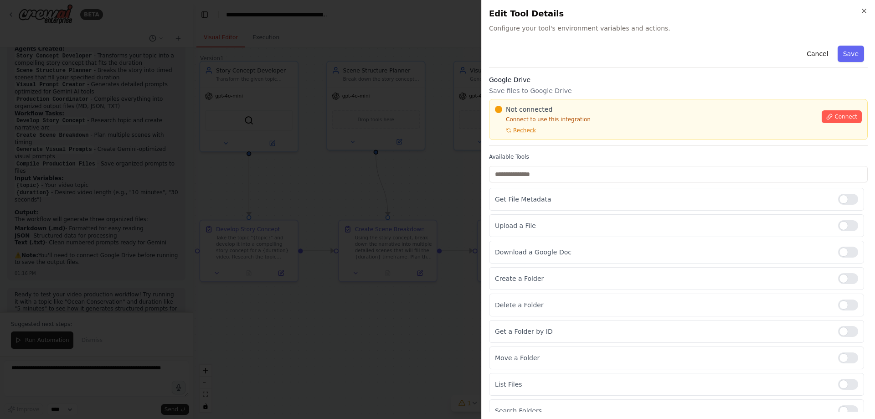
click at [519, 122] on p "Connect to use this integration" at bounding box center [655, 119] width 321 height 7
click at [549, 170] on input "text" at bounding box center [678, 174] width 379 height 16
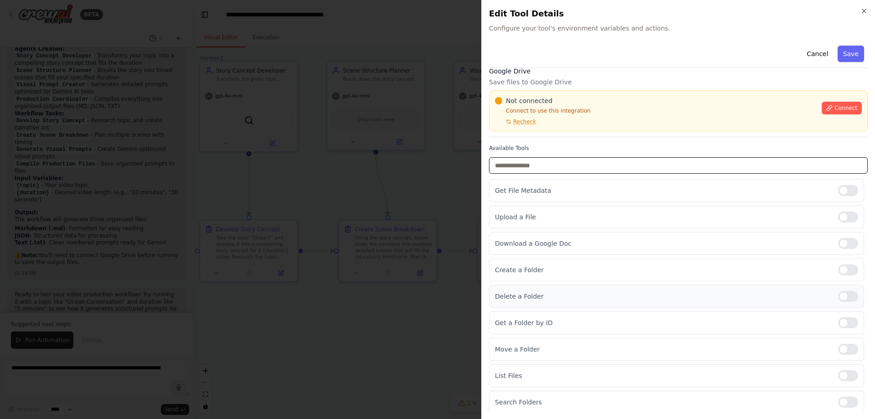
scroll to position [10, 0]
click at [838, 104] on span "Connect" at bounding box center [845, 106] width 23 height 7
click at [517, 130] on div "Google Drive Save files to Google Drive Not connected Connect to use this integ…" at bounding box center [678, 100] width 379 height 71
click at [507, 132] on div "Google Drive Save files to Google Drive Not connected Connect to use this integ…" at bounding box center [678, 100] width 379 height 71
click at [387, 72] on div at bounding box center [437, 209] width 875 height 419
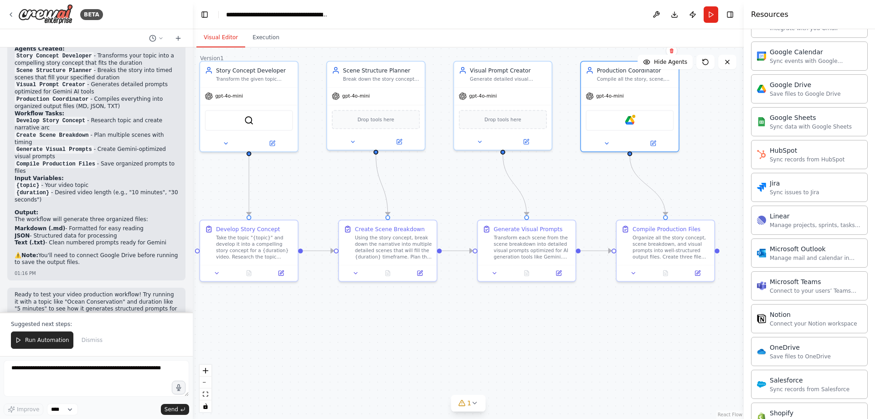
scroll to position [359, 0]
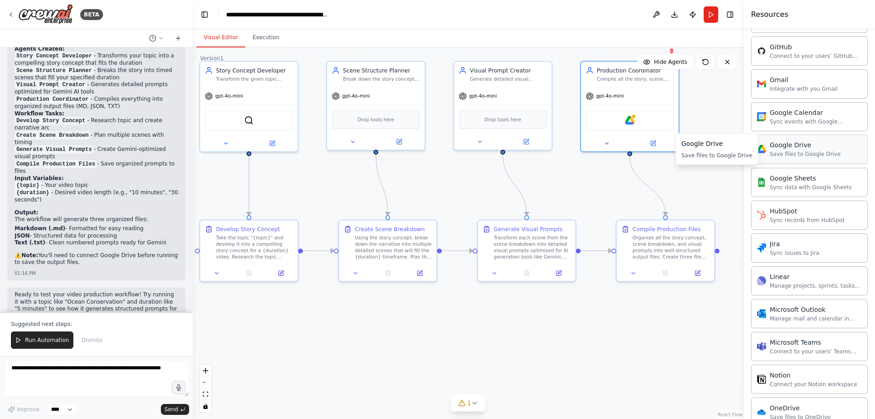
click at [793, 152] on div "Save files to Google Drive" at bounding box center [804, 153] width 71 height 7
click at [808, 149] on div "Google Drive" at bounding box center [804, 144] width 71 height 9
click at [780, 149] on div "Google Drive" at bounding box center [804, 144] width 71 height 9
click at [764, 154] on div "Google Drive Save files to Google Drive" at bounding box center [799, 148] width 84 height 17
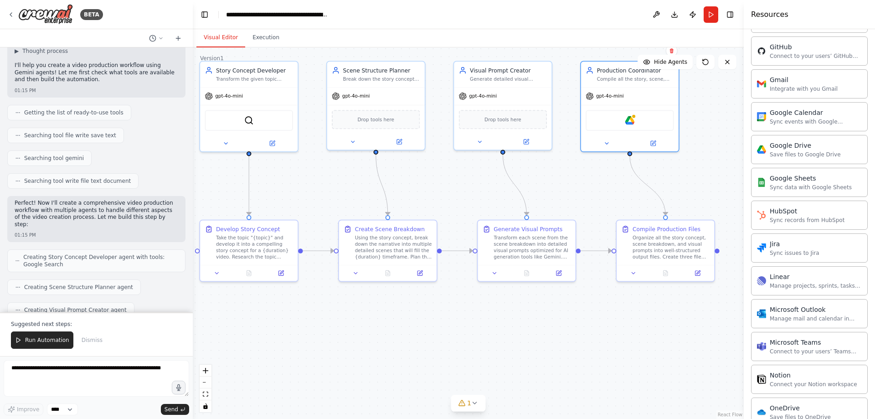
scroll to position [0, 0]
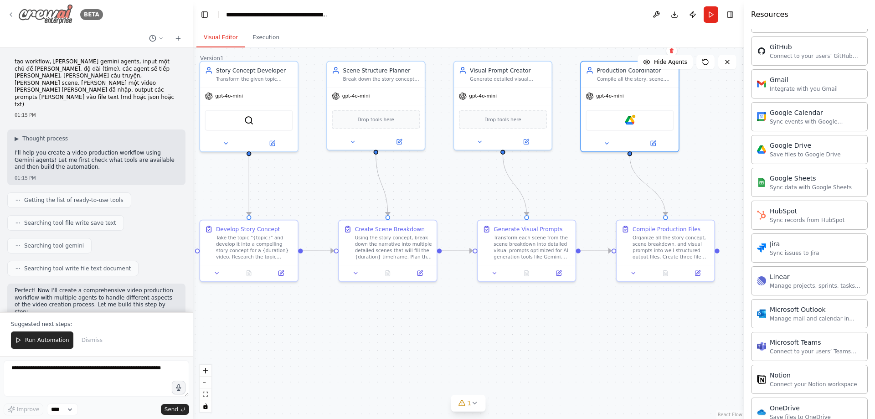
click at [12, 13] on icon at bounding box center [10, 14] width 7 height 7
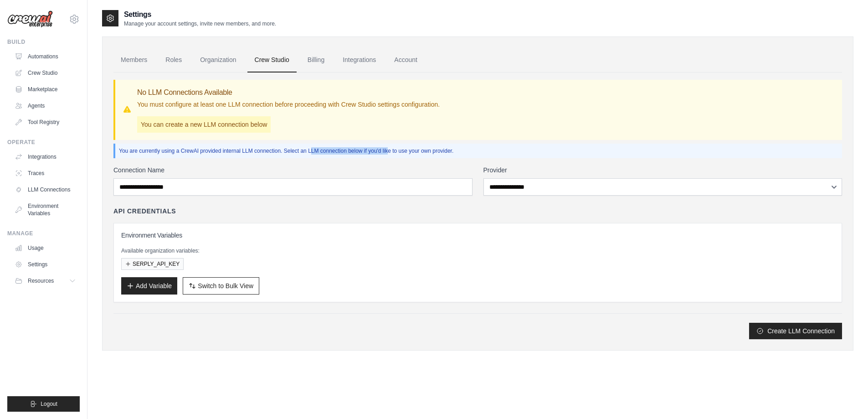
drag, startPoint x: 366, startPoint y: 152, endPoint x: 244, endPoint y: 156, distance: 122.2
click at [267, 154] on p "You are currently using a CrewAI provided internal LLM connection. Select an LL…" at bounding box center [478, 150] width 719 height 7
click at [199, 168] on label "Connection Name" at bounding box center [292, 169] width 359 height 9
click at [199, 178] on input "Connection Name" at bounding box center [292, 186] width 359 height 17
drag, startPoint x: 225, startPoint y: 150, endPoint x: 272, endPoint y: 155, distance: 48.1
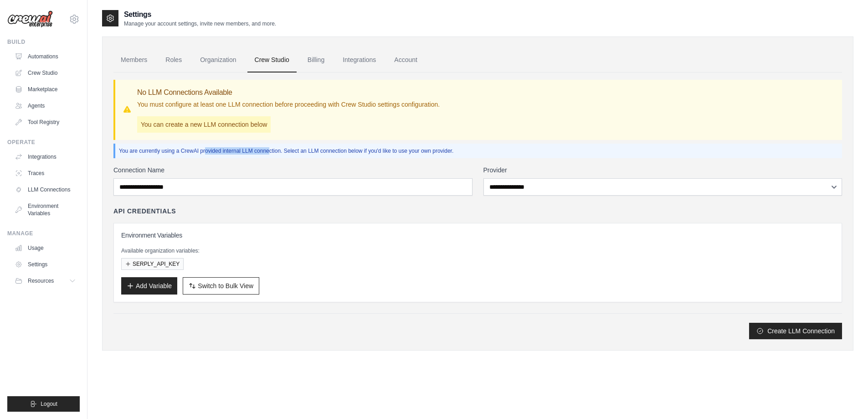
click at [267, 152] on p "You are currently using a CrewAI provided internal LLM connection. Select an LL…" at bounding box center [478, 150] width 719 height 7
click at [274, 173] on label "Connection Name" at bounding box center [292, 169] width 359 height 9
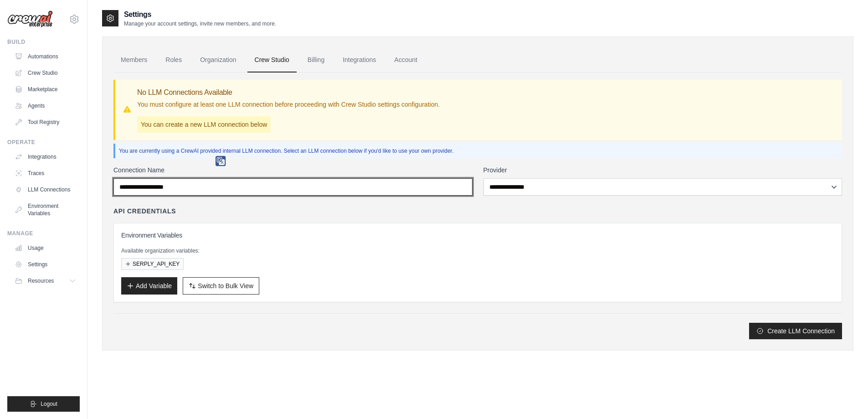
click at [274, 178] on input "Connection Name" at bounding box center [292, 186] width 359 height 17
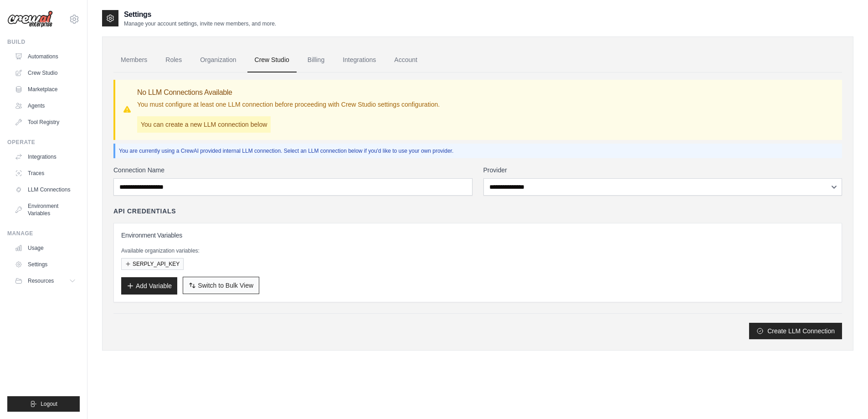
click at [221, 288] on span "Switch to Bulk View" at bounding box center [226, 285] width 56 height 9
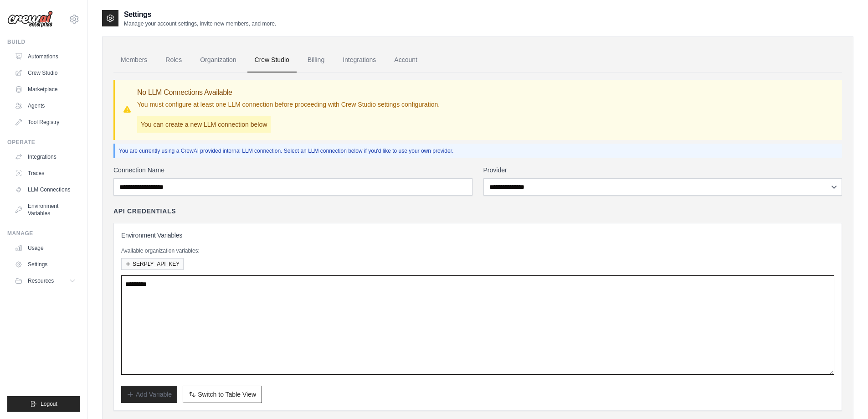
click at [187, 289] on textarea at bounding box center [477, 324] width 713 height 99
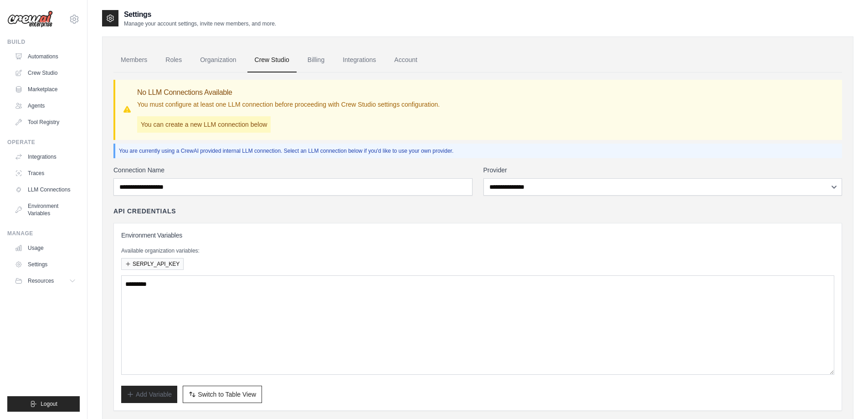
click at [138, 239] on h3 "Environment Variables" at bounding box center [477, 235] width 713 height 9
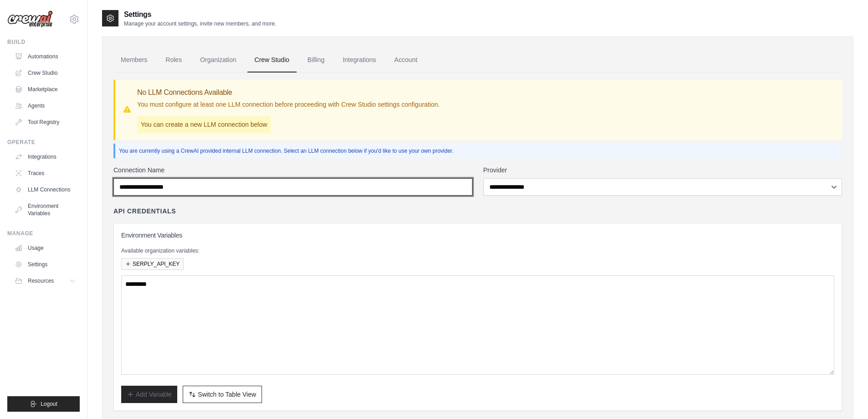
click at [162, 187] on input "Connection Name" at bounding box center [292, 186] width 359 height 17
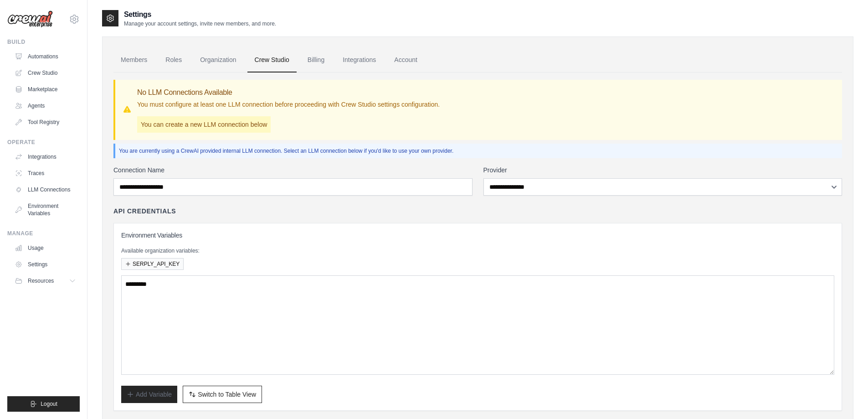
click at [317, 174] on div "Connection Name" at bounding box center [292, 180] width 359 height 30
click at [308, 58] on link "Billing" at bounding box center [315, 60] width 31 height 25
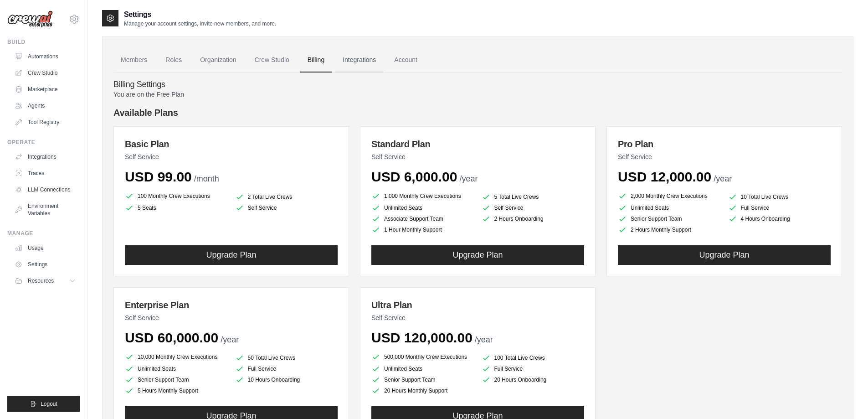
click at [365, 56] on link "Integrations" at bounding box center [359, 60] width 48 height 25
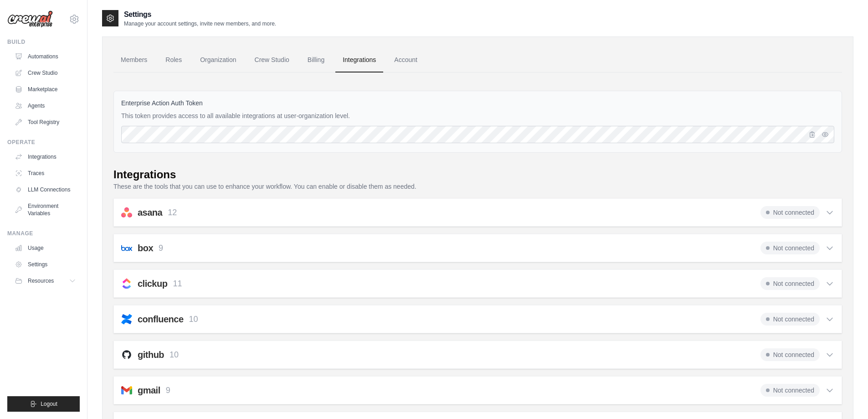
click at [155, 104] on label "Enterprise Action Auth Token" at bounding box center [477, 102] width 713 height 9
drag, startPoint x: 238, startPoint y: 108, endPoint x: 456, endPoint y: 111, distance: 217.3
click at [456, 111] on div "Enterprise Action Auth Token This token provides access to all available integr…" at bounding box center [477, 122] width 728 height 62
click at [587, 120] on p "This token provides access to all available integrations at user-organization l…" at bounding box center [477, 115] width 713 height 9
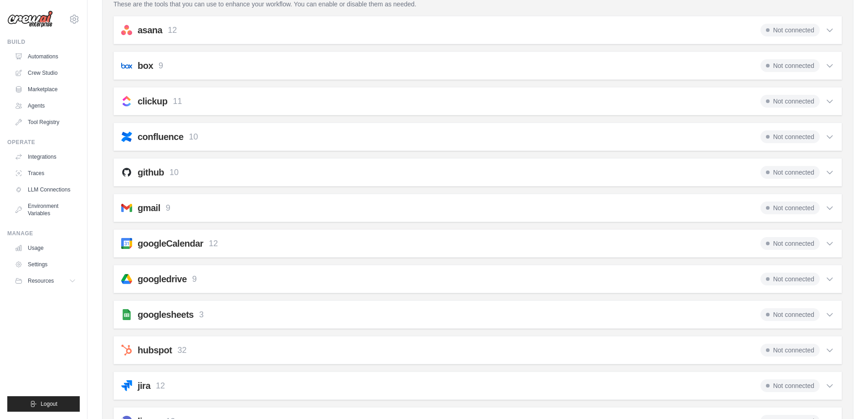
scroll to position [319, 0]
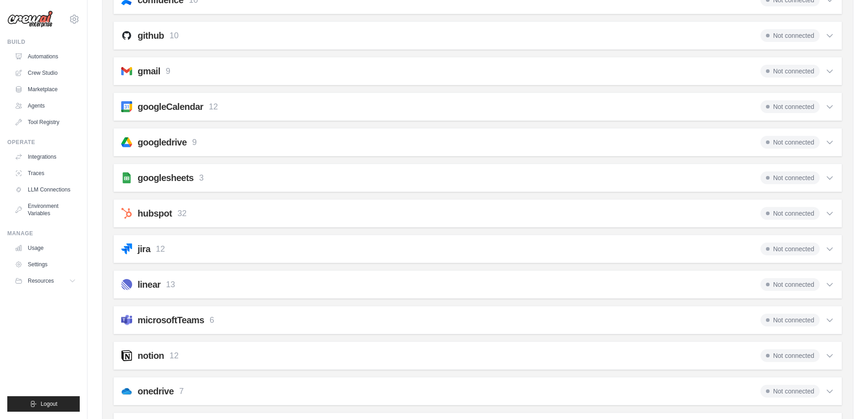
click at [830, 138] on icon at bounding box center [829, 142] width 9 height 9
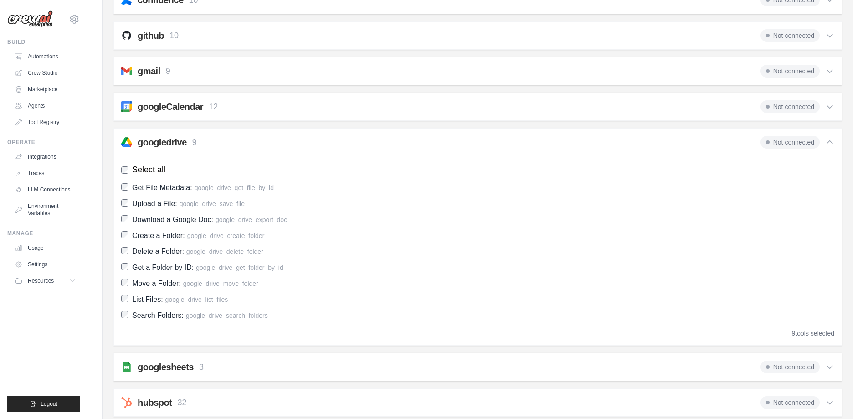
click at [825, 140] on div "Not connected" at bounding box center [797, 142] width 74 height 13
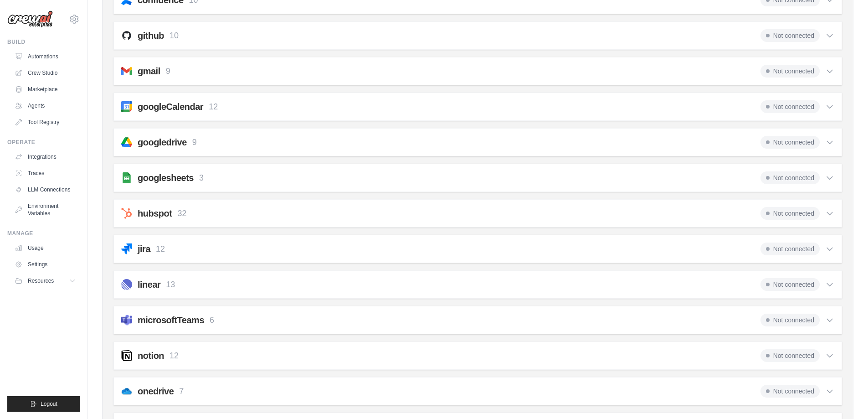
click at [791, 140] on span "Not connected" at bounding box center [789, 142] width 59 height 13
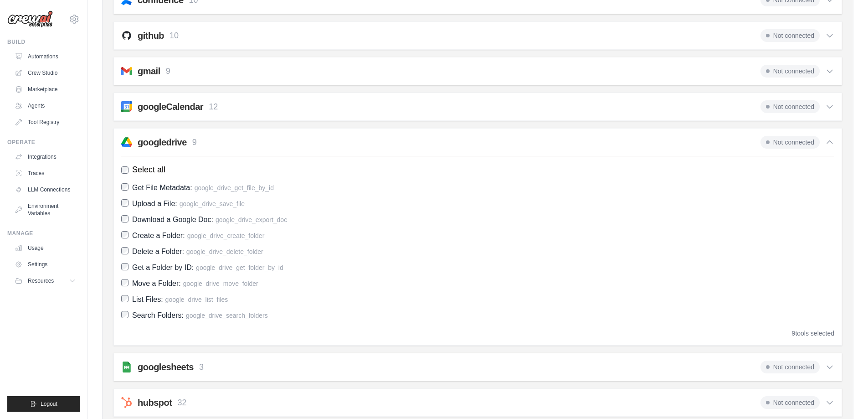
click at [791, 140] on span "Not connected" at bounding box center [789, 142] width 59 height 13
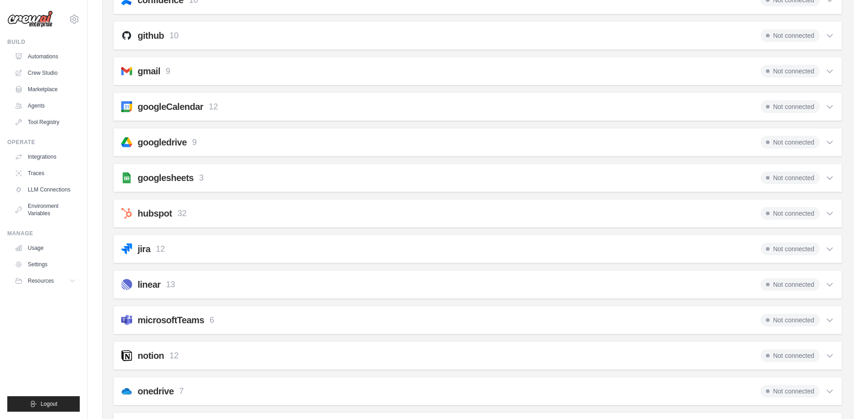
click at [138, 142] on h2 "googledrive" at bounding box center [162, 142] width 49 height 13
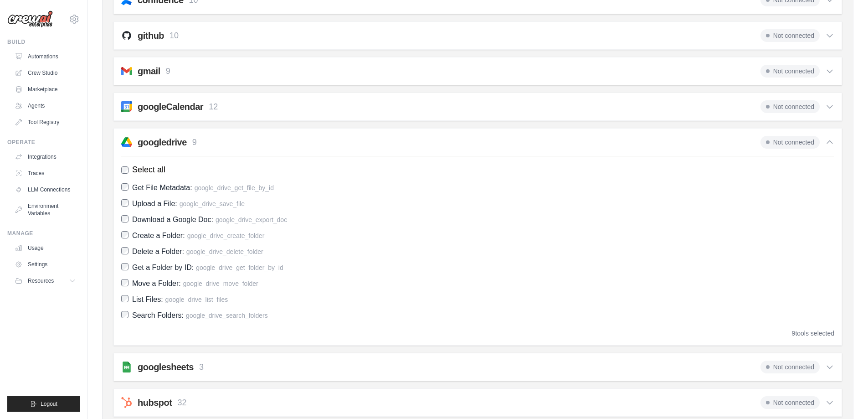
click at [138, 142] on h2 "googledrive" at bounding box center [162, 142] width 49 height 13
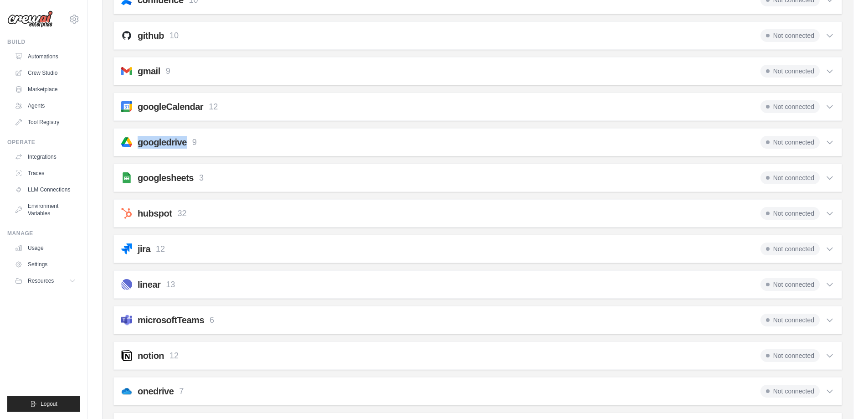
click at [138, 142] on h2 "googledrive" at bounding box center [162, 142] width 49 height 13
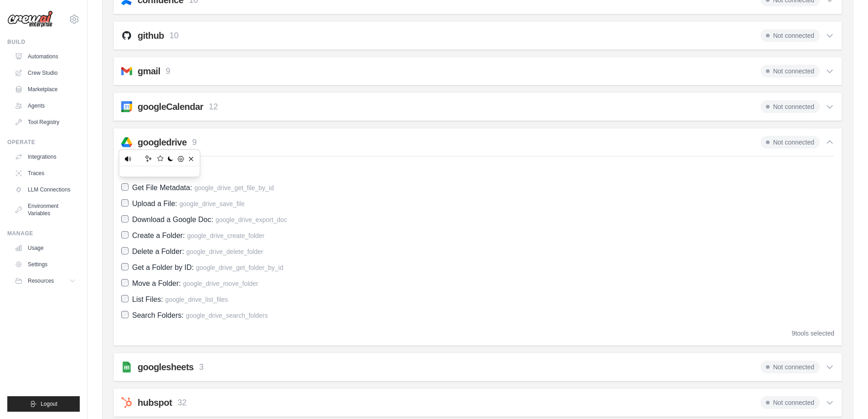
click at [161, 185] on span "Get File Metadata:" at bounding box center [162, 188] width 60 height 8
click at [180, 187] on span "Get File Metadata:" at bounding box center [162, 188] width 60 height 8
click at [158, 141] on h2 "googledrive" at bounding box center [162, 142] width 49 height 13
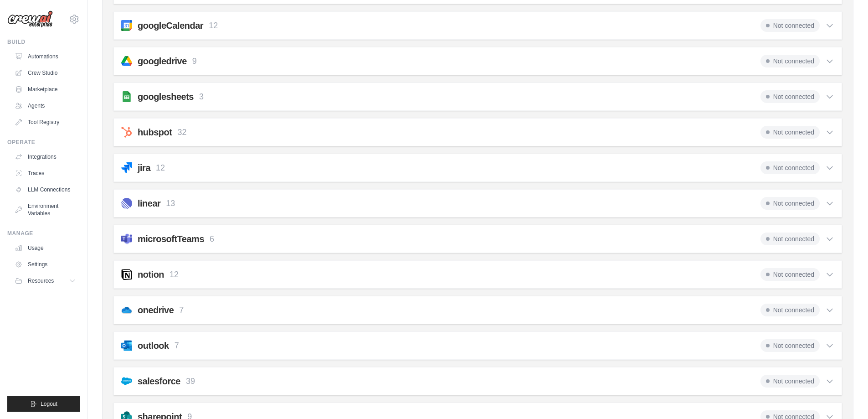
scroll to position [392, 0]
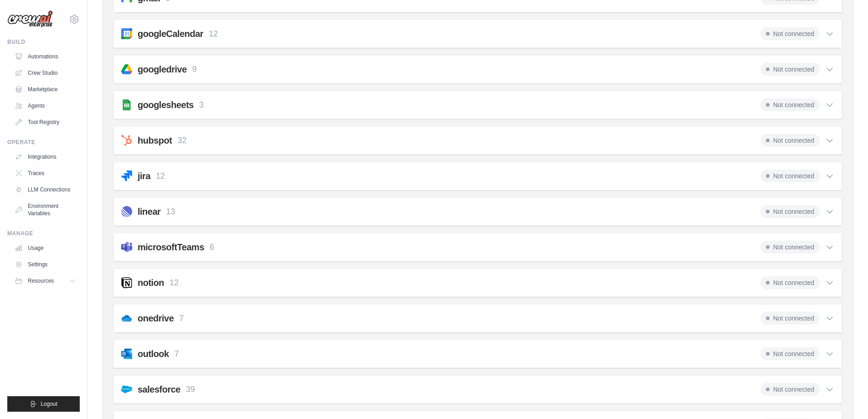
click at [199, 109] on p "3" at bounding box center [201, 105] width 5 height 12
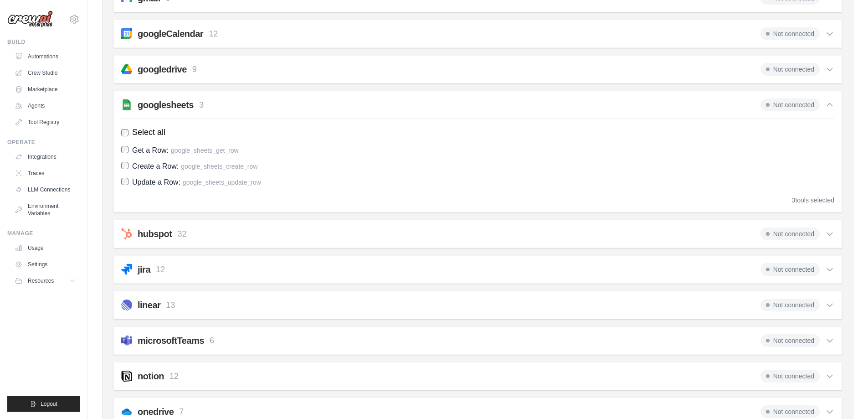
click at [772, 105] on span "Not connected" at bounding box center [789, 104] width 59 height 13
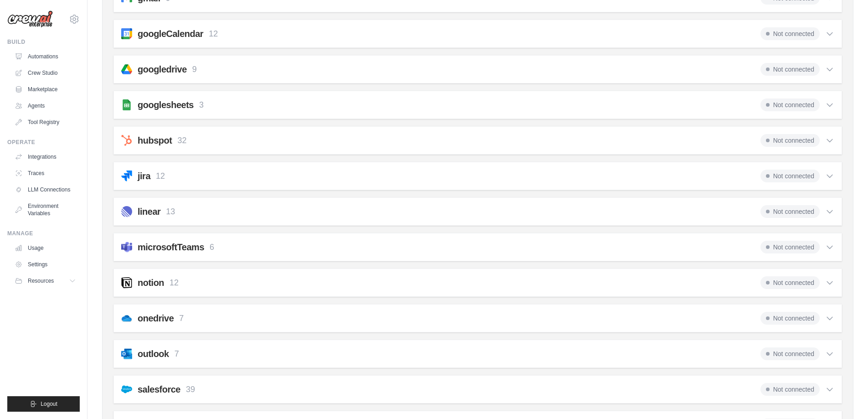
click at [773, 105] on span "Not connected" at bounding box center [789, 104] width 59 height 13
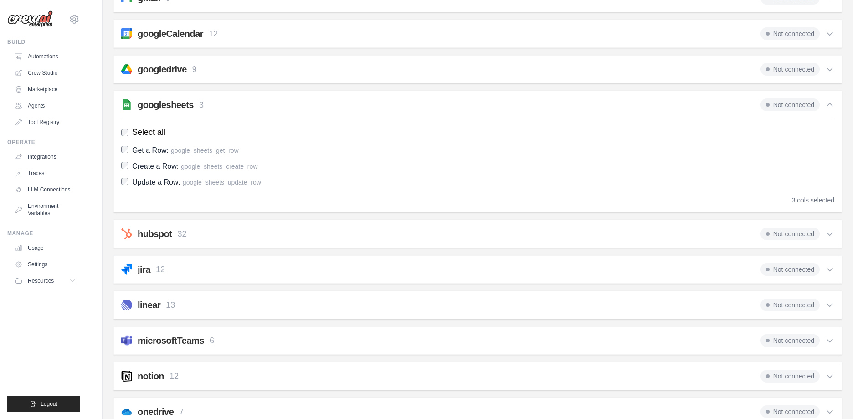
click at [770, 108] on span "Not connected" at bounding box center [789, 104] width 59 height 13
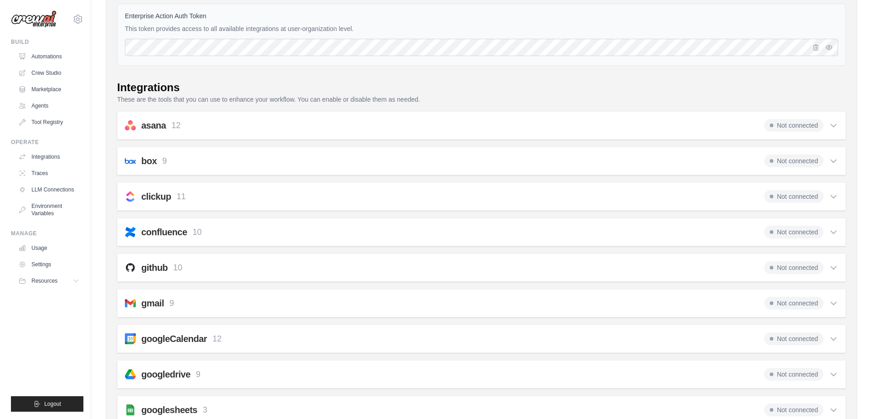
scroll to position [0, 0]
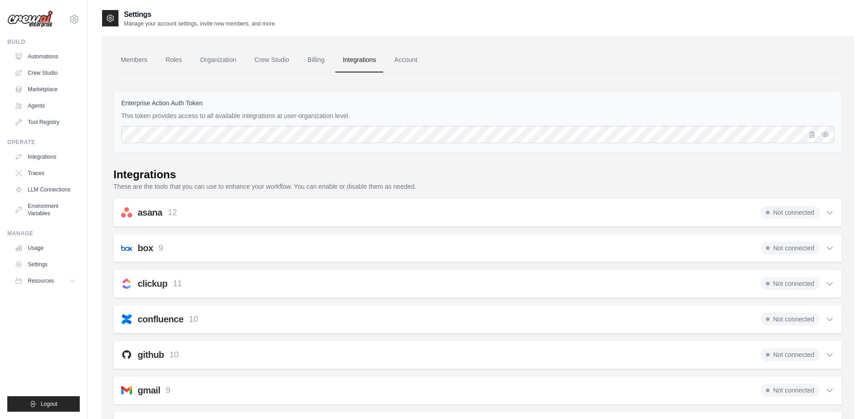
click at [631, 148] on div "Enterprise Action Auth Token This token provides access to all available integr…" at bounding box center [477, 122] width 728 height 62
drag, startPoint x: 277, startPoint y: 123, endPoint x: 415, endPoint y: 117, distance: 137.7
click at [384, 119] on p "This token provides access to all available integrations at user-organization l…" at bounding box center [477, 115] width 713 height 9
click at [421, 117] on p "This token provides access to all available integrations at user-organization l…" at bounding box center [477, 115] width 713 height 9
click at [404, 62] on link "Account" at bounding box center [406, 60] width 38 height 25
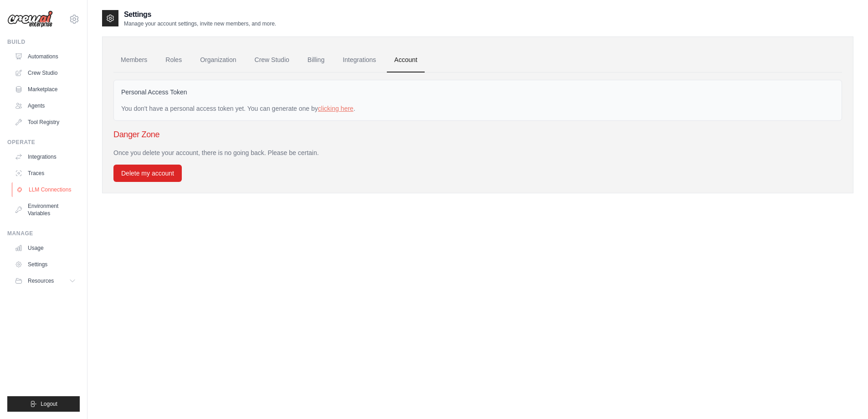
click at [51, 190] on link "LLM Connections" at bounding box center [46, 189] width 69 height 15
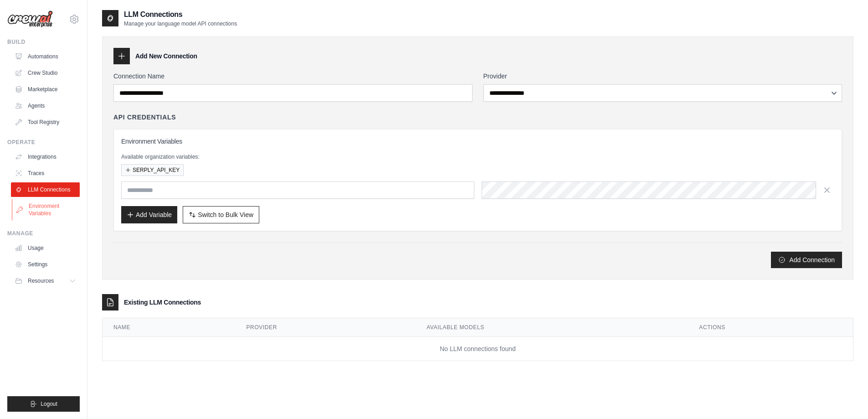
click at [40, 210] on link "Environment Variables" at bounding box center [46, 210] width 69 height 22
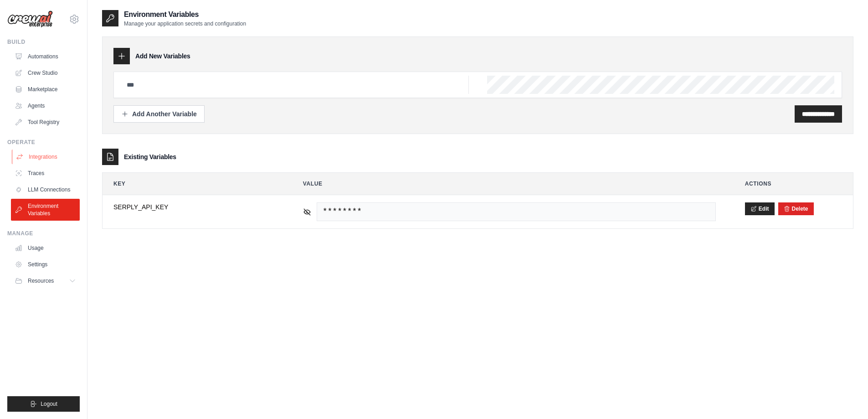
click at [40, 157] on link "Integrations" at bounding box center [46, 156] width 69 height 15
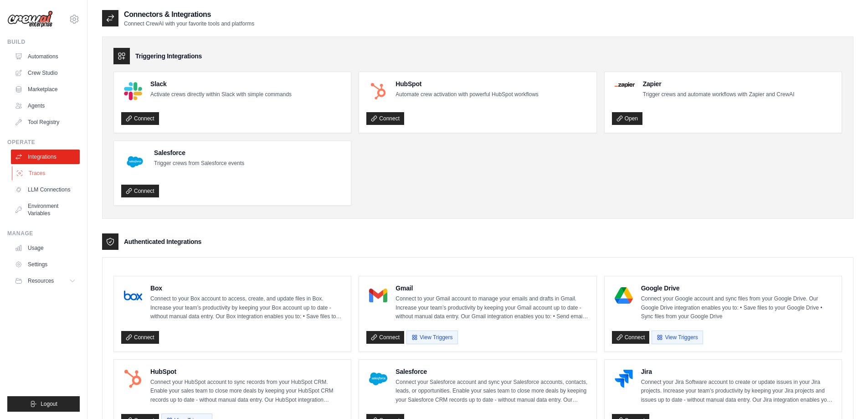
click at [34, 172] on link "Traces" at bounding box center [46, 173] width 69 height 15
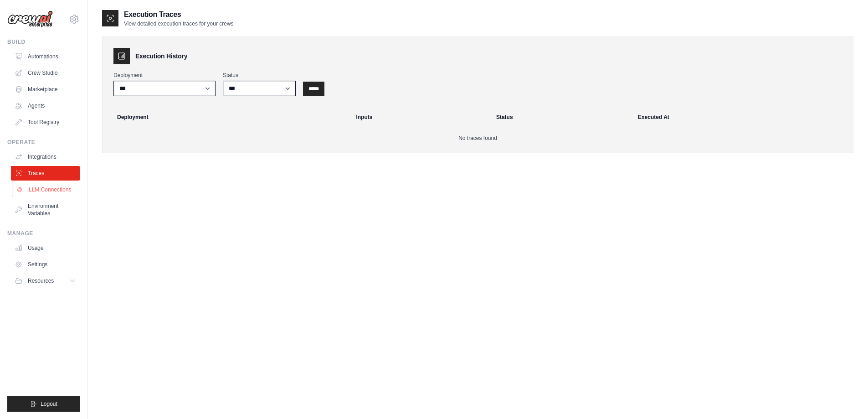
click at [39, 195] on link "LLM Connections" at bounding box center [46, 189] width 69 height 15
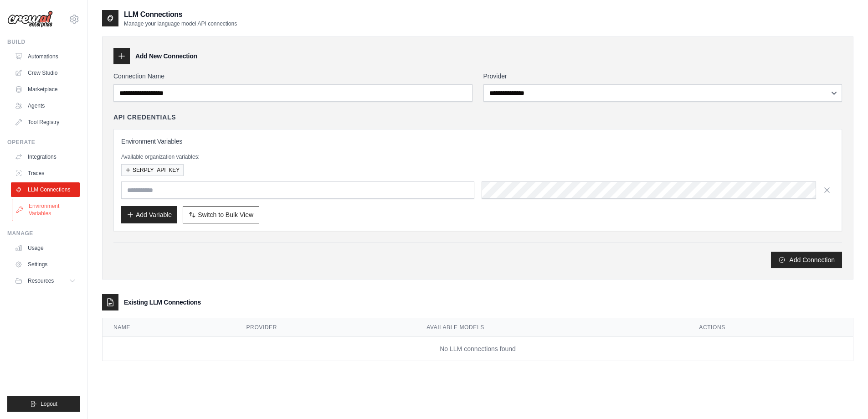
click at [36, 214] on link "Environment Variables" at bounding box center [46, 210] width 69 height 22
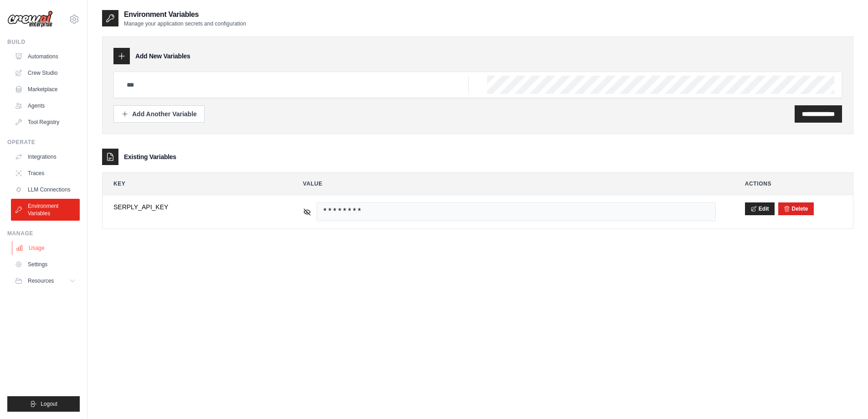
click at [32, 248] on link "Usage" at bounding box center [46, 248] width 69 height 15
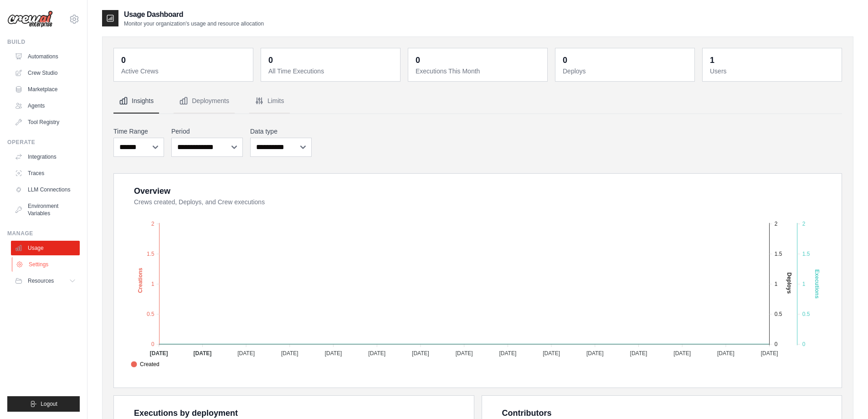
click at [41, 267] on link "Settings" at bounding box center [46, 264] width 69 height 15
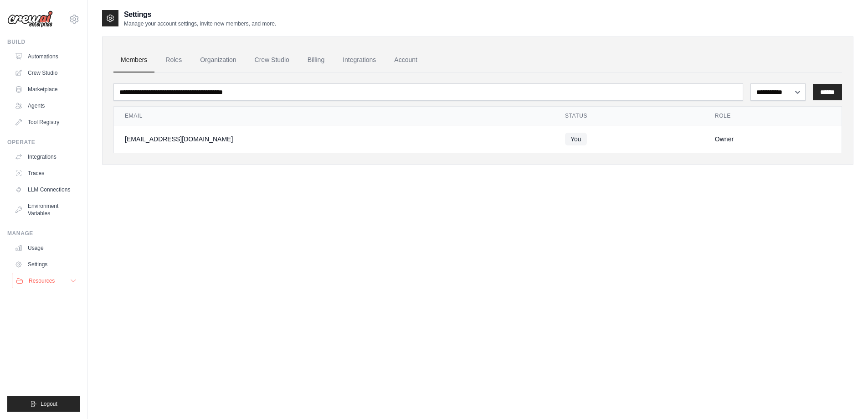
click at [46, 280] on span "Resources" at bounding box center [42, 280] width 26 height 7
click at [54, 343] on span "Video Tutorials" at bounding box center [50, 339] width 36 height 7
click at [41, 310] on span "GitHub" at bounding box center [40, 310] width 17 height 7
click at [40, 55] on link "Automations" at bounding box center [46, 56] width 69 height 15
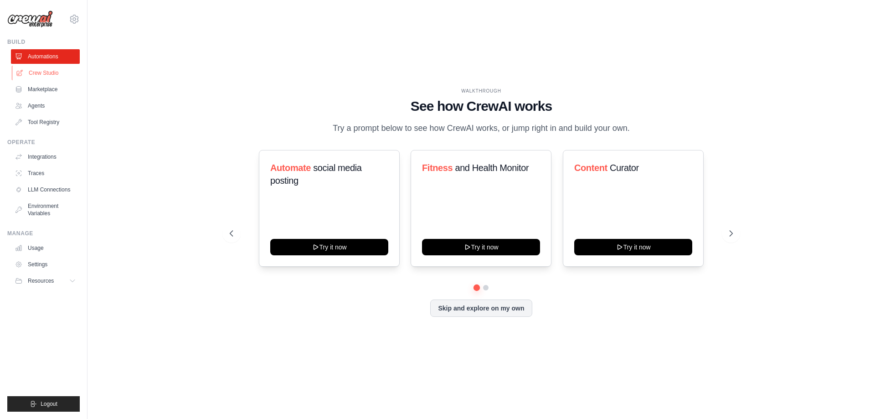
click at [42, 70] on link "Crew Studio" at bounding box center [46, 73] width 69 height 15
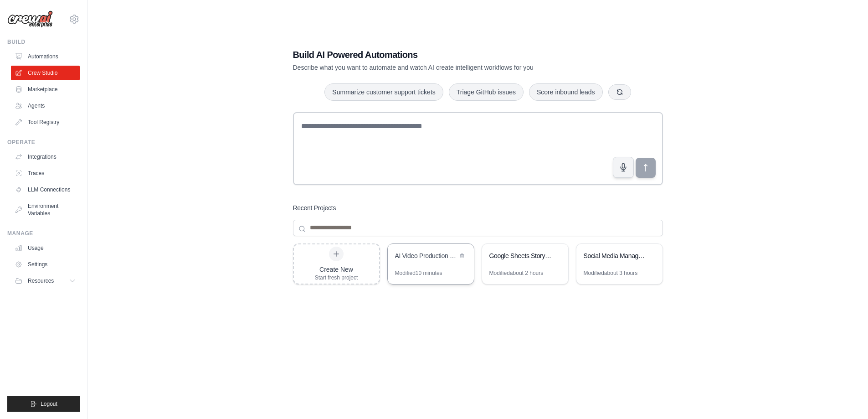
click at [424, 257] on div "AI Video Production Workflow - Gemini Powered" at bounding box center [426, 255] width 62 height 9
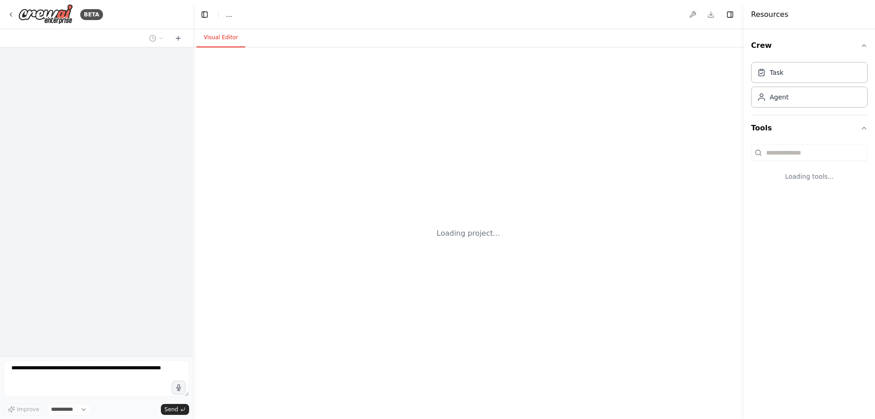
select select "****"
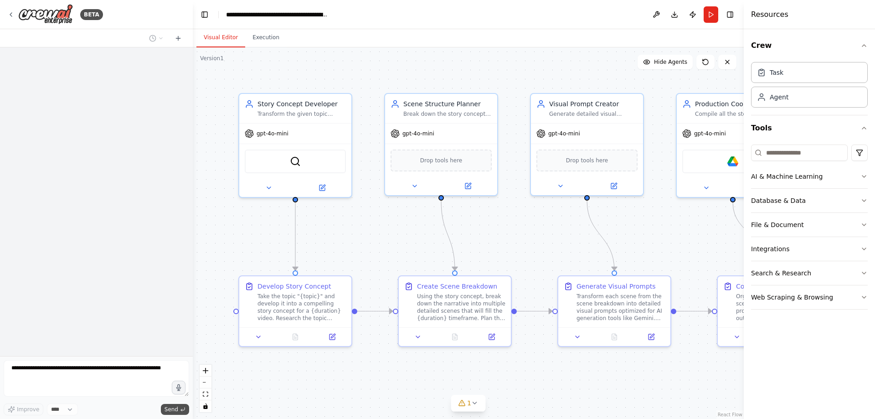
scroll to position [581, 0]
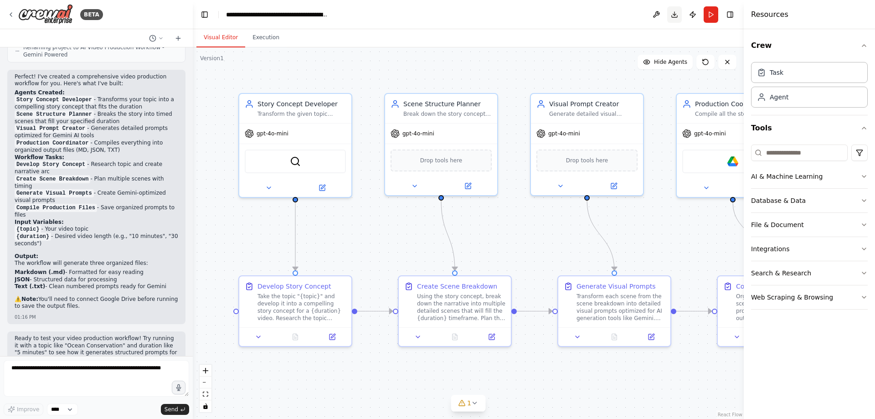
click at [675, 14] on button "Download" at bounding box center [674, 14] width 15 height 16
click at [323, 385] on div ".deletable-edge-delete-btn { width: 20px; height: 20px; border: 0px solid #ffff…" at bounding box center [468, 232] width 551 height 371
click at [712, 13] on button "Run" at bounding box center [710, 14] width 15 height 16
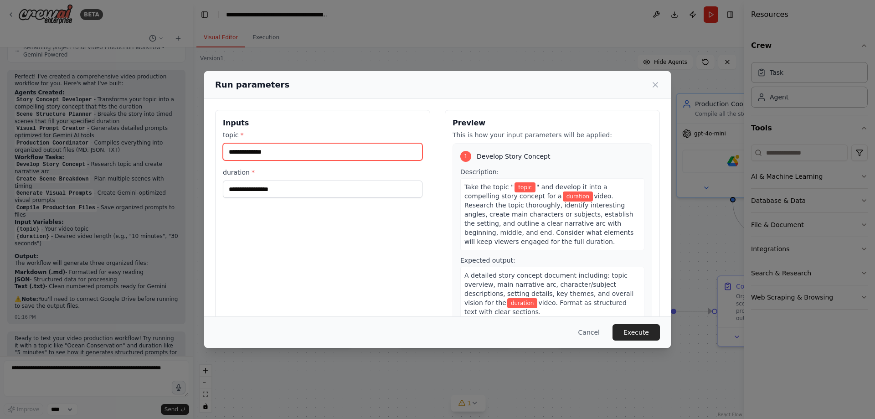
click at [297, 154] on input "topic *" at bounding box center [323, 151] width 200 height 17
type input "*"
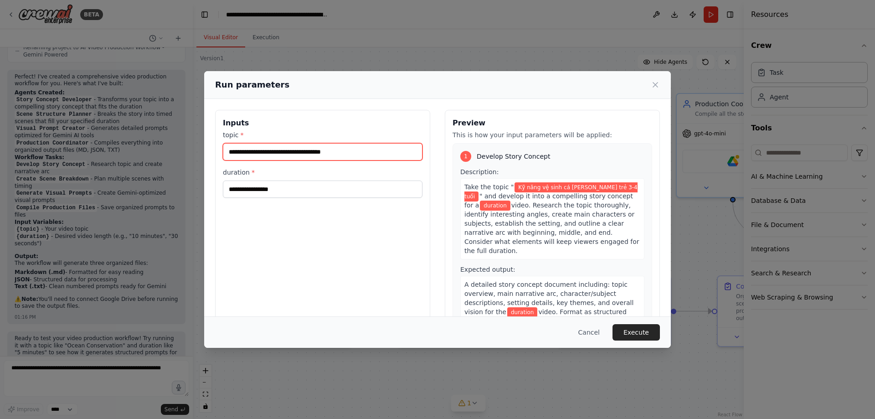
type input "**********"
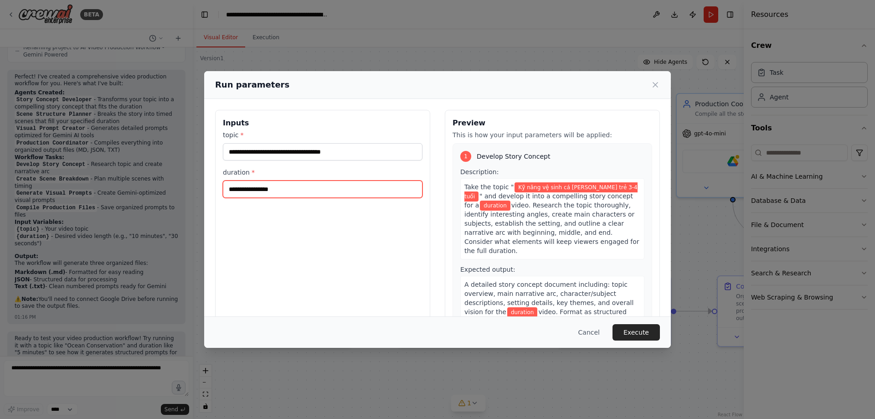
click at [276, 184] on input "duration *" at bounding box center [323, 188] width 200 height 17
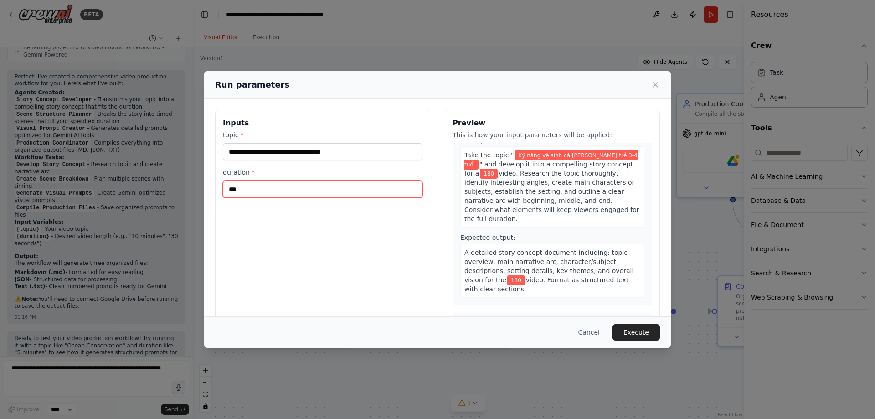
scroll to position [46, 0]
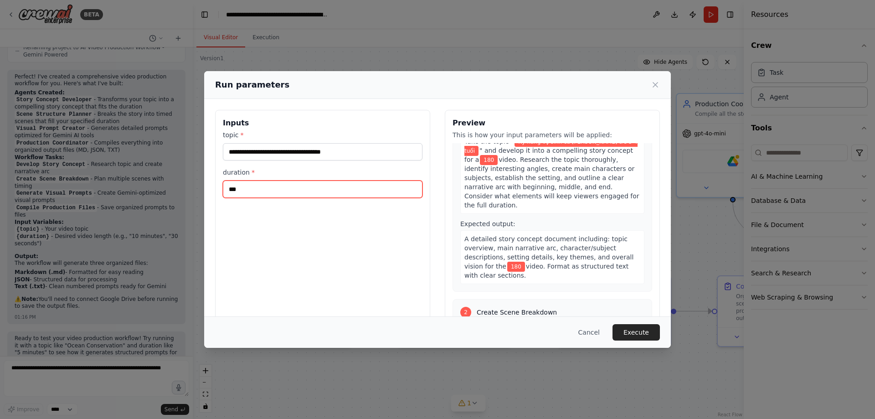
click at [242, 187] on input "***" at bounding box center [323, 188] width 200 height 17
type input "****"
click at [638, 332] on button "Execute" at bounding box center [635, 332] width 47 height 16
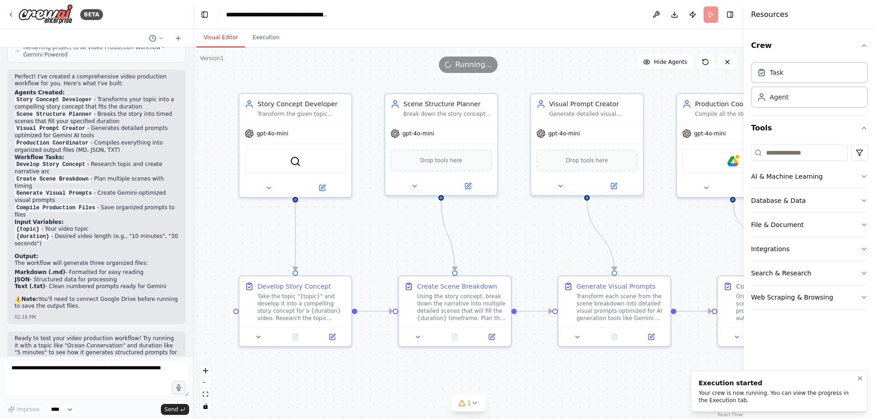
click at [744, 391] on div "Your crew is now running. You can view the progress in the Execution tab." at bounding box center [777, 396] width 158 height 15
click at [383, 382] on div ".deletable-edge-delete-btn { width: 20px; height: 20px; border: 0px solid #ffff…" at bounding box center [468, 232] width 551 height 371
click at [374, 243] on div ".deletable-edge-delete-btn { width: 20px; height: 20px; border: 0px solid #ffff…" at bounding box center [468, 232] width 551 height 371
click at [784, 363] on div "Crew Task Agent Tools AI & Machine Learning Database & Data File & Document Int…" at bounding box center [809, 224] width 131 height 390
click at [857, 151] on html "BETA tạo workflow, [PERSON_NAME] gemini agents, input một chủ để [PERSON_NAME],…" at bounding box center [437, 209] width 875 height 419
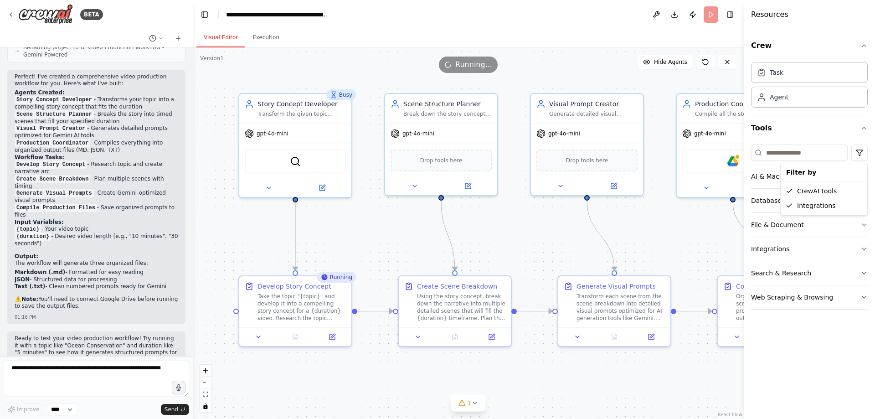
click at [857, 153] on html "BETA tạo workflow, [PERSON_NAME] gemini agents, input một chủ để [PERSON_NAME],…" at bounding box center [437, 209] width 875 height 419
click at [820, 194] on div "CrewAI tools" at bounding box center [823, 191] width 83 height 15
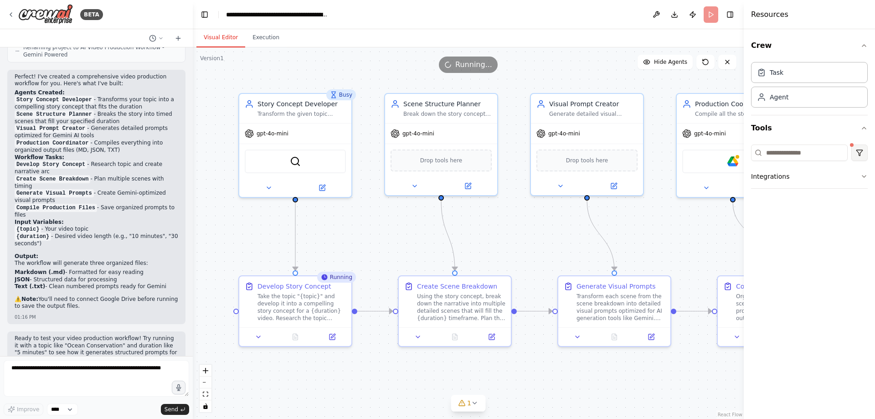
click at [857, 150] on html "BETA tạo workflow, [PERSON_NAME] gemini agents, input một chủ để [PERSON_NAME],…" at bounding box center [437, 209] width 875 height 419
click at [821, 192] on div "CrewAI tools" at bounding box center [823, 191] width 83 height 15
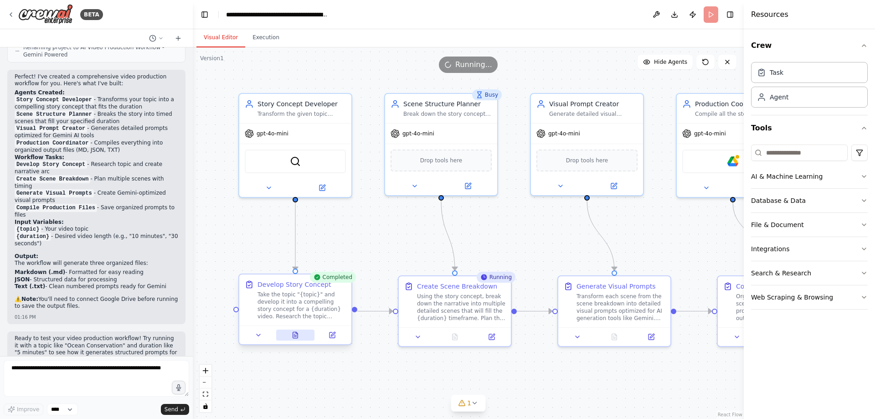
click at [295, 335] on icon at bounding box center [295, 335] width 2 height 0
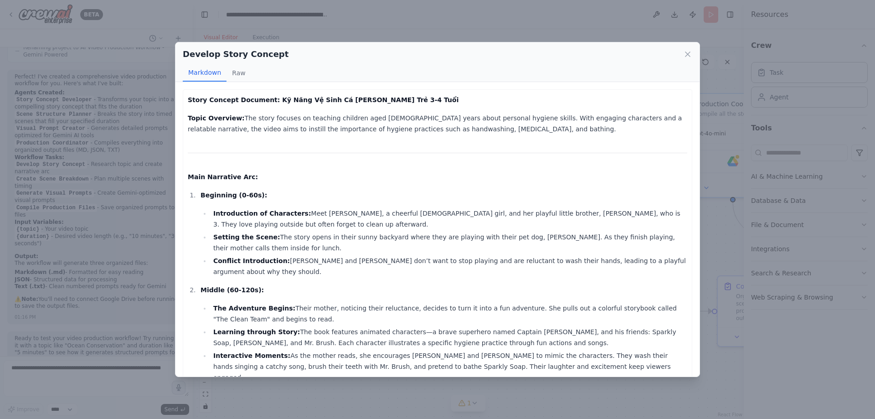
click at [440, 116] on p "Topic Overview: The story focuses on teaching children aged [DEMOGRAPHIC_DATA] …" at bounding box center [437, 124] width 499 height 22
drag, startPoint x: 440, startPoint y: 118, endPoint x: 400, endPoint y: 140, distance: 44.9
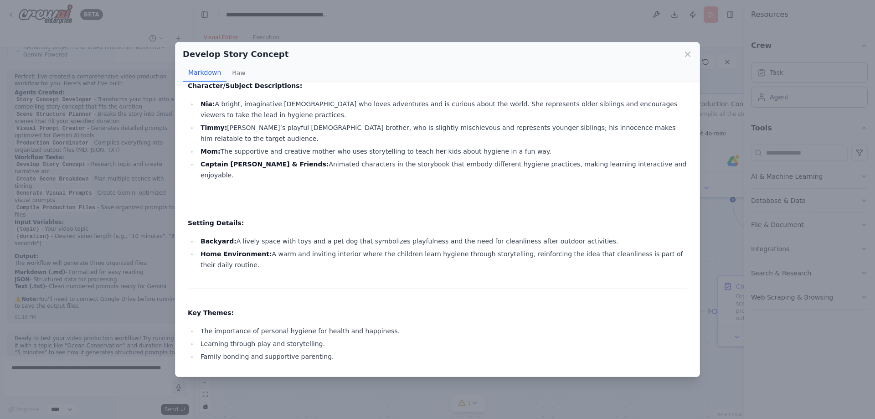
scroll to position [436, 0]
drag, startPoint x: 299, startPoint y: 362, endPoint x: 183, endPoint y: 335, distance: 119.8
click at [173, 335] on div "Develop Story Concept Markdown Raw Story Concept Document: Kỹ Năng Vệ Sinh Cá […" at bounding box center [437, 209] width 875 height 419
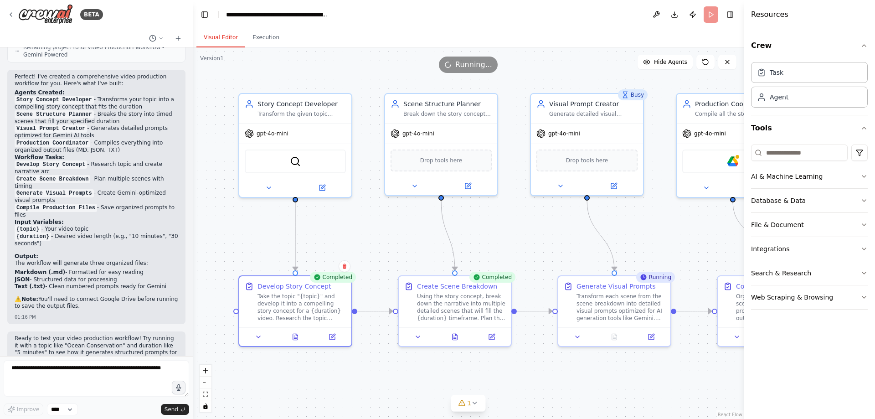
click at [524, 385] on div ".deletable-edge-delete-btn { width: 20px; height: 20px; border: 0px solid #ffff…" at bounding box center [468, 232] width 551 height 371
click at [438, 314] on div "Using the story concept, break down the narrative into multiple detailed scenes…" at bounding box center [461, 305] width 88 height 29
click at [456, 336] on icon at bounding box center [454, 335] width 5 height 6
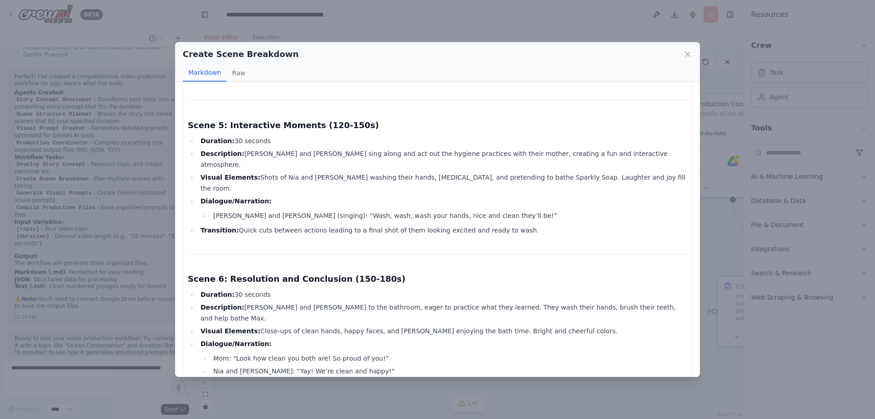
scroll to position [820, 0]
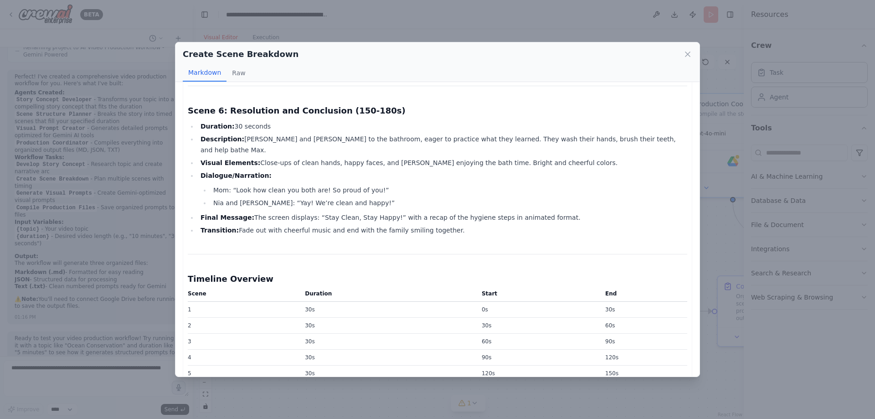
click at [708, 242] on div "Create Scene Breakdown Markdown Raw Scene Breakdown for "Kỹ Năng Vệ Sinh Cá [PE…" at bounding box center [437, 209] width 875 height 419
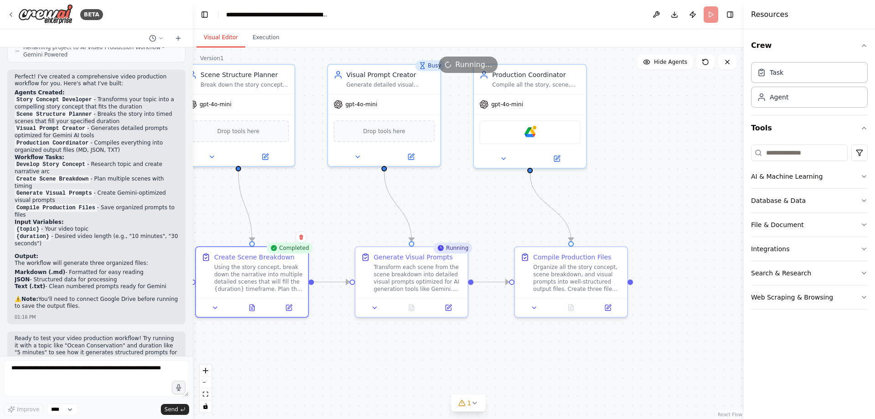
drag, startPoint x: 674, startPoint y: 226, endPoint x: 471, endPoint y: 196, distance: 204.8
click at [471, 196] on div ".deletable-edge-delete-btn { width: 20px; height: 20px; border: 0px solid #ffff…" at bounding box center [468, 232] width 551 height 371
click at [571, 362] on div ".deletable-edge-delete-btn { width: 20px; height: 20px; border: 0px solid #ffff…" at bounding box center [468, 232] width 551 height 371
click at [422, 371] on div ".deletable-edge-delete-btn { width: 20px; height: 20px; border: 0px solid #ffff…" at bounding box center [468, 232] width 551 height 371
click at [565, 259] on div "Compile Production Files" at bounding box center [572, 255] width 78 height 9
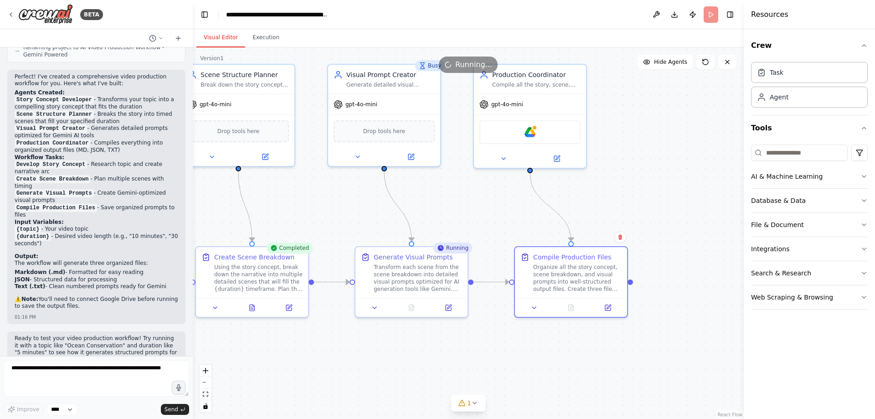
click at [619, 164] on div ".deletable-edge-delete-btn { width: 20px; height: 20px; border: 0px solid #ffff…" at bounding box center [468, 232] width 551 height 371
click at [251, 312] on div at bounding box center [252, 305] width 112 height 19
click at [251, 310] on button at bounding box center [252, 305] width 39 height 11
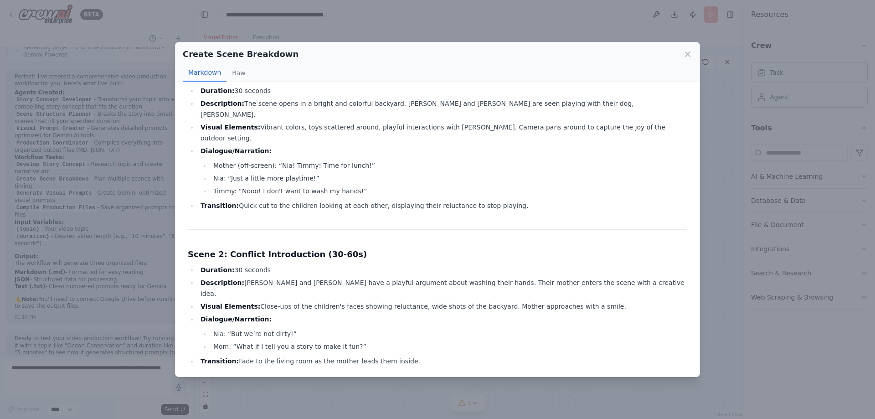
scroll to position [91, 0]
drag, startPoint x: 272, startPoint y: 262, endPoint x: 348, endPoint y: 262, distance: 76.5
click at [347, 277] on li "Description: [PERSON_NAME] and [PERSON_NAME] have a playful argument about wash…" at bounding box center [442, 288] width 489 height 22
click at [405, 356] on li "Transition: Fade to the living room as the mother leads them inside." at bounding box center [442, 361] width 489 height 11
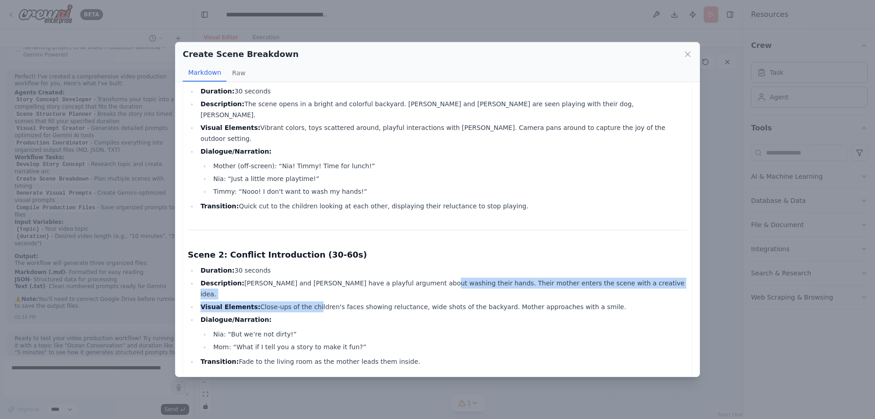
drag, startPoint x: 304, startPoint y: 267, endPoint x: 459, endPoint y: 271, distance: 155.4
click at [447, 265] on ul "Duration: 30 seconds Description: [PERSON_NAME] and [PERSON_NAME] have a playfu…" at bounding box center [437, 316] width 499 height 102
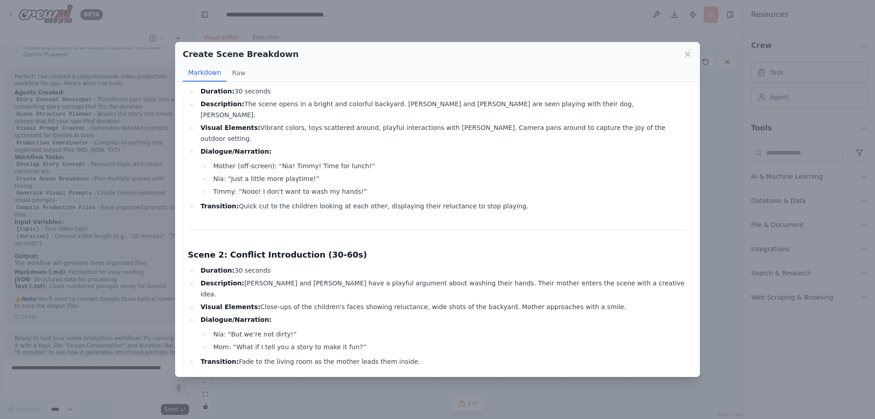
drag, startPoint x: 451, startPoint y: 304, endPoint x: 411, endPoint y: 302, distance: 40.2
click at [451, 328] on li "Nia: “But we’re not dirty!”" at bounding box center [448, 333] width 477 height 11
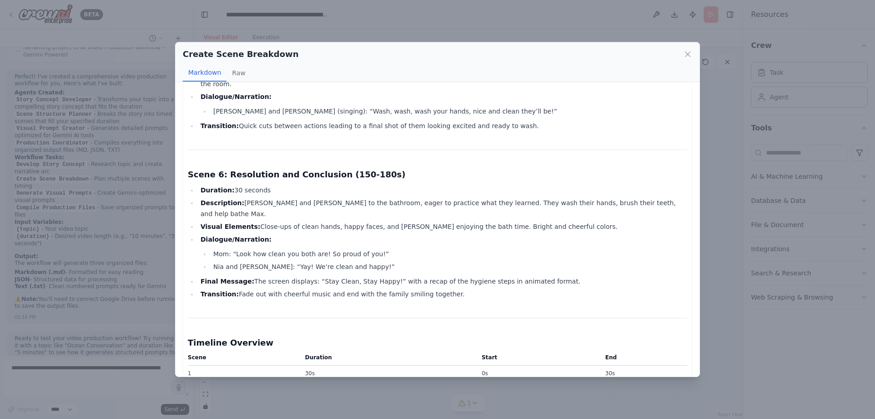
scroll to position [820, 0]
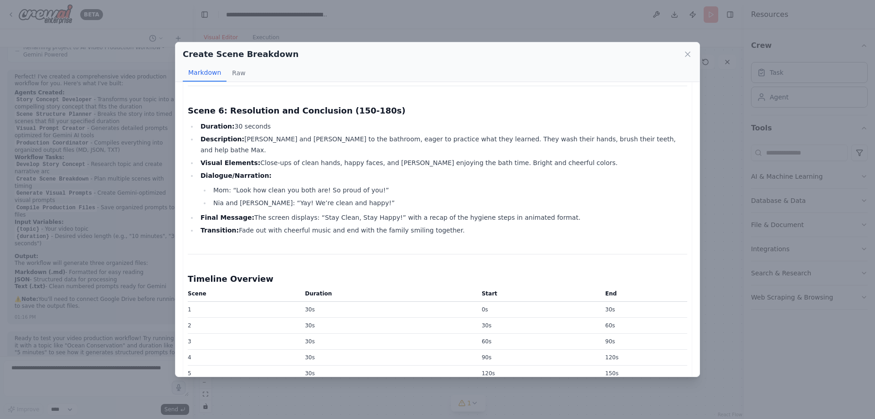
click at [482, 17] on div "Create Scene Breakdown Markdown Raw Scene Breakdown for "Kỹ Năng Vệ Sinh Cá [PE…" at bounding box center [437, 209] width 875 height 419
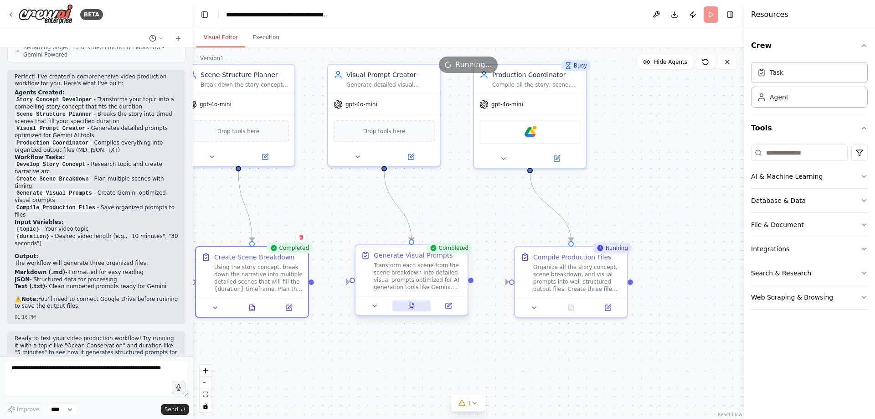
click at [413, 308] on icon at bounding box center [411, 306] width 5 height 6
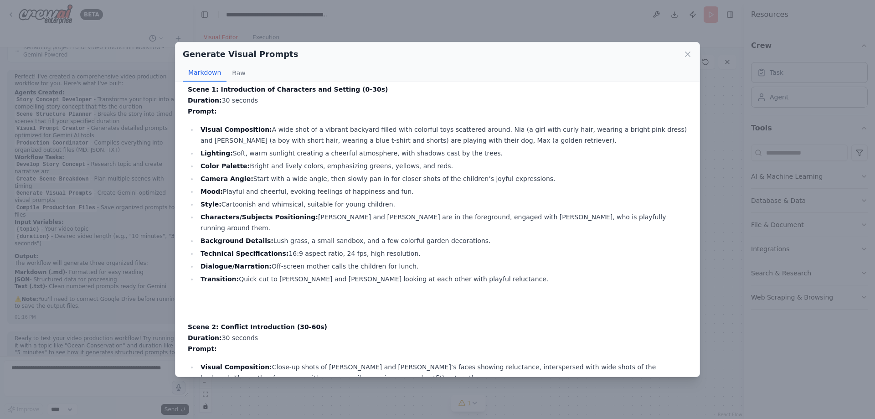
scroll to position [0, 0]
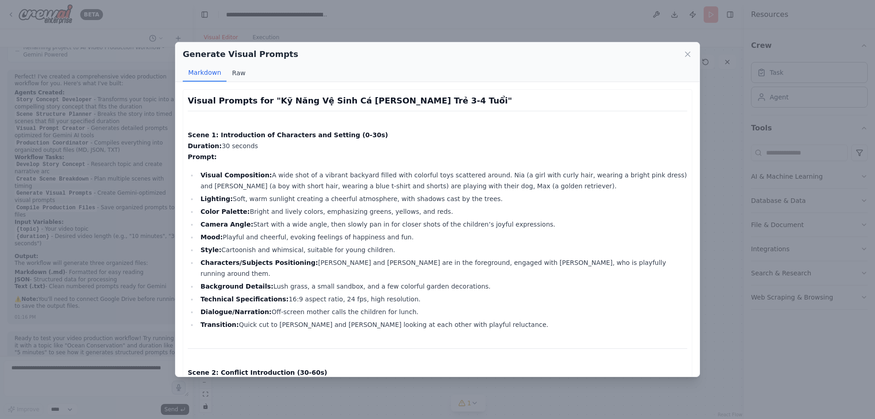
click at [237, 77] on button "Raw" at bounding box center [238, 72] width 24 height 17
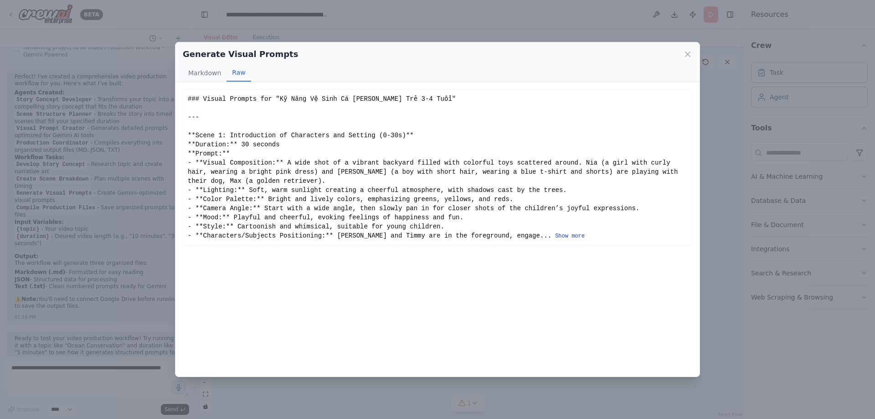
click at [555, 232] on button "Show more" at bounding box center [570, 235] width 30 height 7
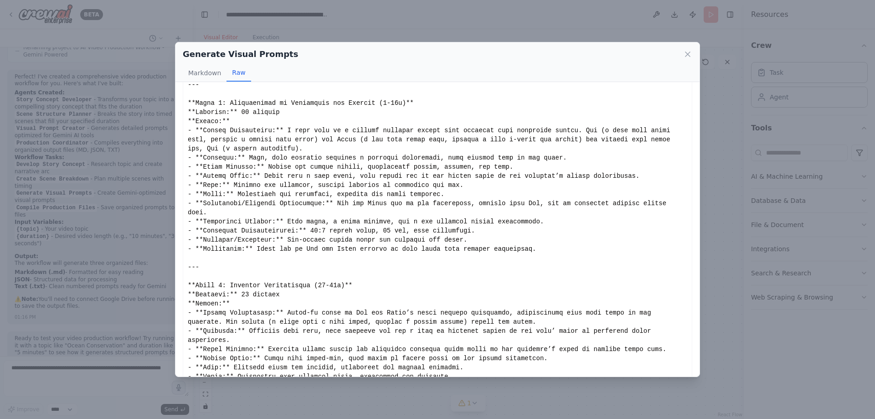
scroll to position [46, 0]
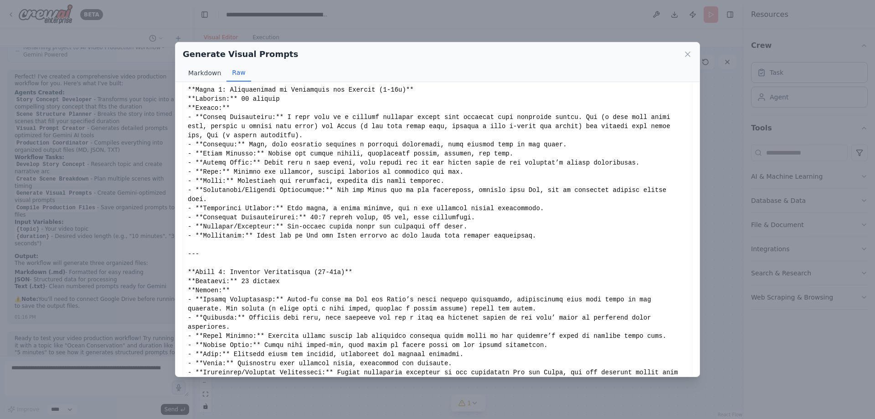
click at [205, 76] on button "Markdown" at bounding box center [205, 72] width 44 height 17
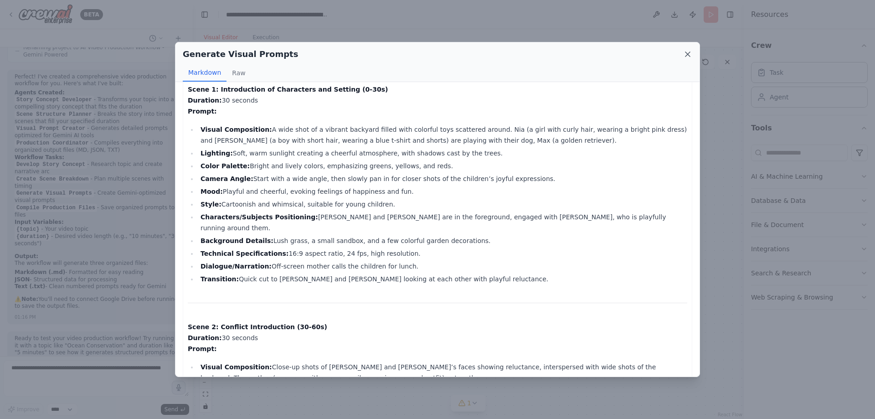
click at [685, 55] on icon at bounding box center [687, 54] width 9 height 9
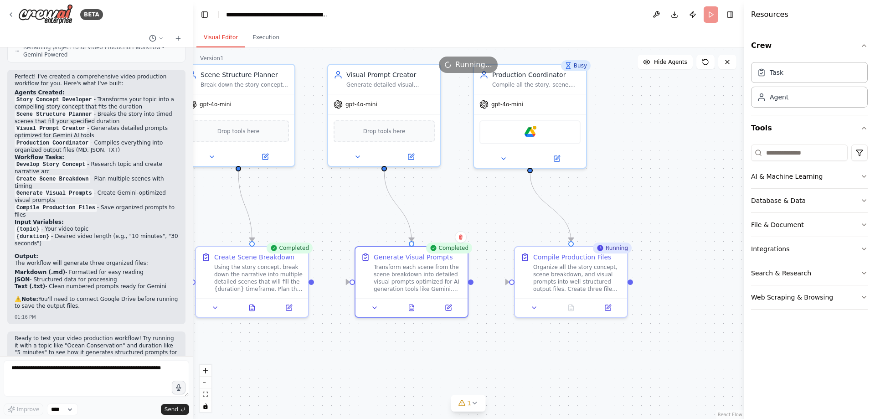
click at [461, 195] on div ".deletable-edge-delete-btn { width: 20px; height: 20px; border: 0px solid #ffff…" at bounding box center [468, 232] width 551 height 371
drag, startPoint x: 651, startPoint y: 193, endPoint x: 615, endPoint y: 164, distance: 47.0
click at [651, 193] on div ".deletable-edge-delete-btn { width: 20px; height: 20px; border: 0px solid #ffff…" at bounding box center [468, 232] width 551 height 371
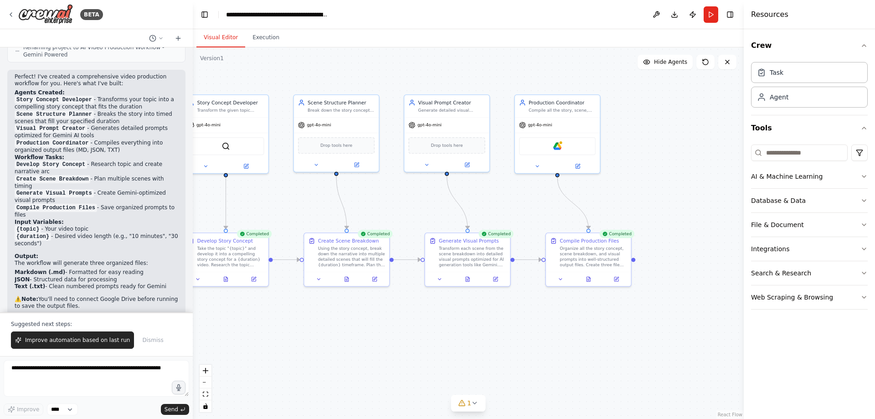
click at [622, 345] on div ".deletable-edge-delete-btn { width: 20px; height: 20px; border: 0px solid #ffff…" at bounding box center [468, 232] width 551 height 371
click at [587, 280] on icon at bounding box center [588, 277] width 4 height 5
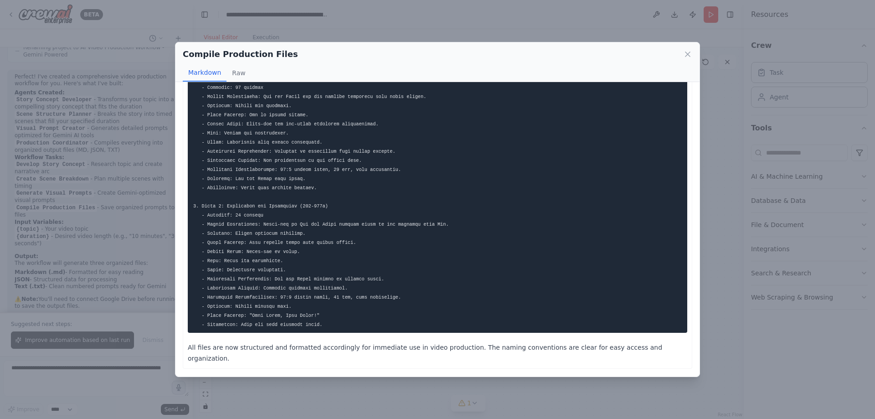
scroll to position [2470, 0]
click at [689, 55] on icon at bounding box center [687, 54] width 5 height 5
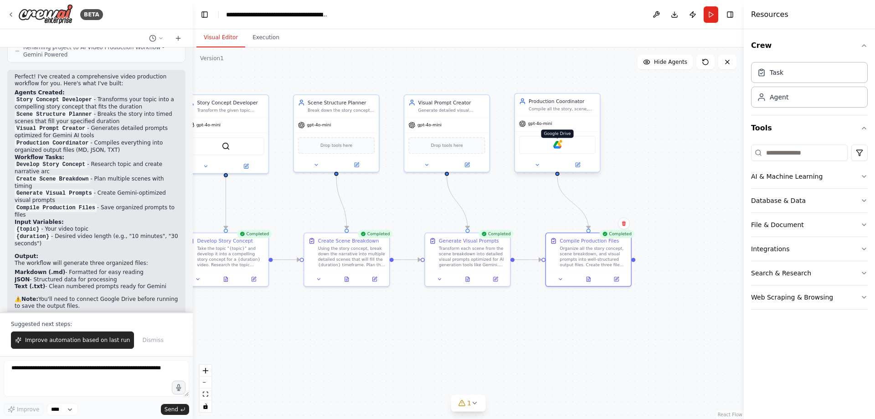
click at [557, 145] on img at bounding box center [557, 144] width 8 height 8
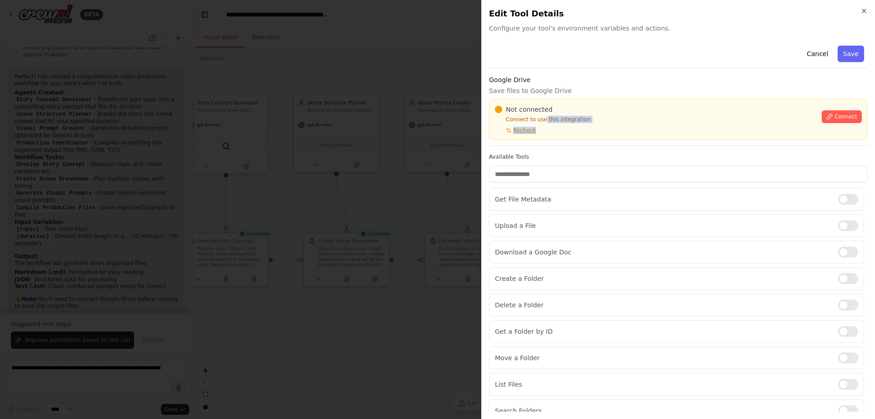
drag, startPoint x: 542, startPoint y: 122, endPoint x: 685, endPoint y: 129, distance: 143.2
click at [685, 129] on div "Not connected Connect to use this integration Recheck" at bounding box center [655, 119] width 321 height 29
click at [663, 132] on div "Not connected Connect to use this integration Recheck" at bounding box center [655, 119] width 321 height 29
click at [508, 131] on icon at bounding box center [508, 130] width 5 height 5
drag, startPoint x: 489, startPoint y: 91, endPoint x: 580, endPoint y: 87, distance: 91.2
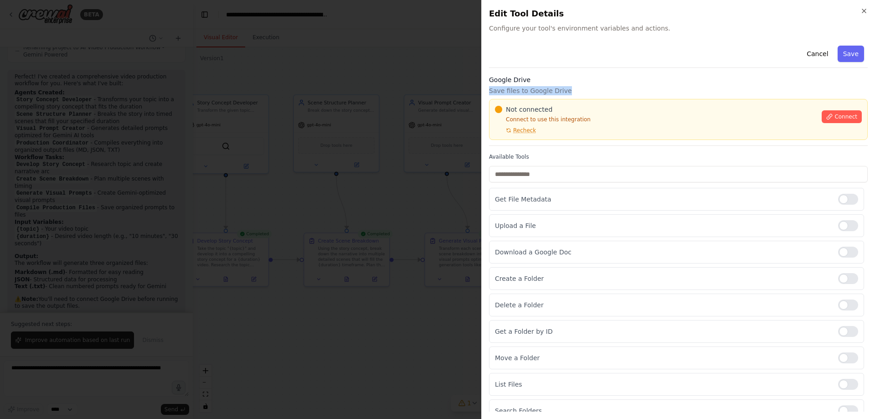
click at [573, 86] on p "Save files to Google Drive" at bounding box center [678, 90] width 379 height 9
copy p "Save files to Google Drive"
